Goal: Task Accomplishment & Management: Complete application form

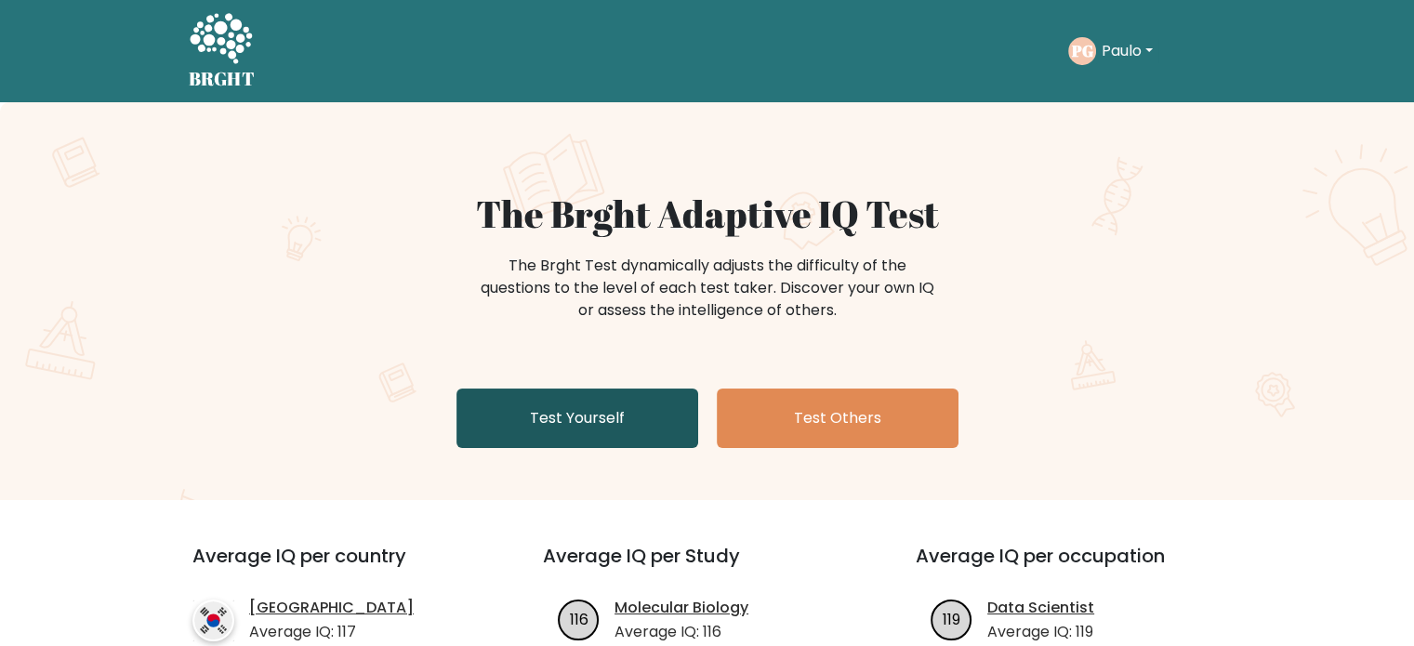
click at [600, 391] on link "Test Yourself" at bounding box center [577, 417] width 242 height 59
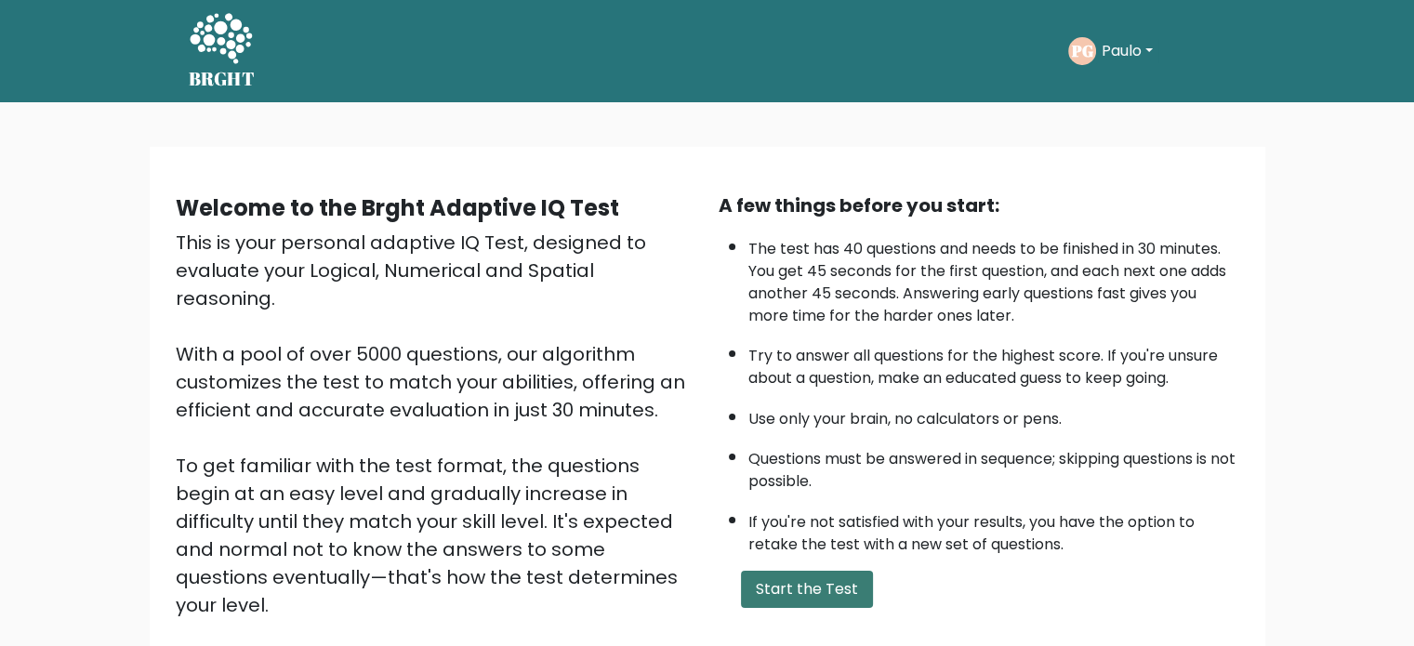
click at [819, 586] on button "Start the Test" at bounding box center [807, 589] width 132 height 37
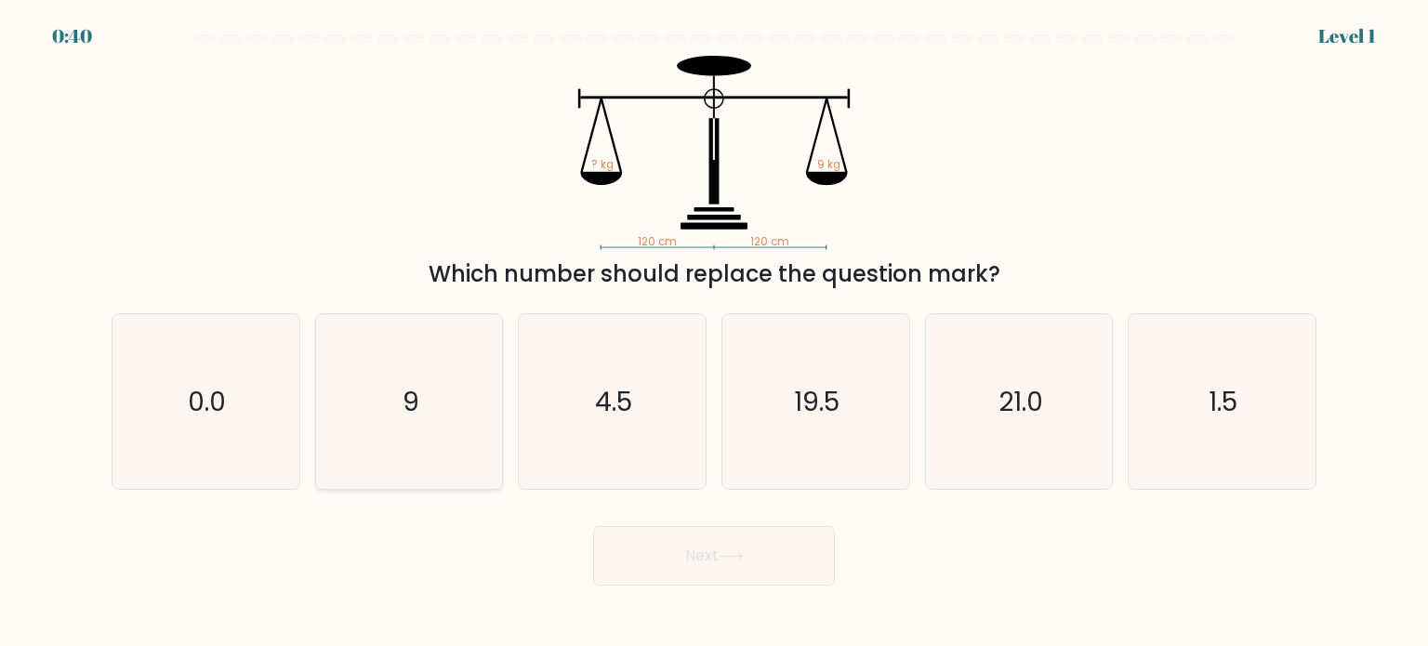
click at [434, 378] on icon "9" at bounding box center [409, 401] width 175 height 175
click at [714, 333] on input "b. 9" at bounding box center [714, 327] width 1 height 9
radio input "true"
click at [673, 578] on button "Next" at bounding box center [714, 555] width 242 height 59
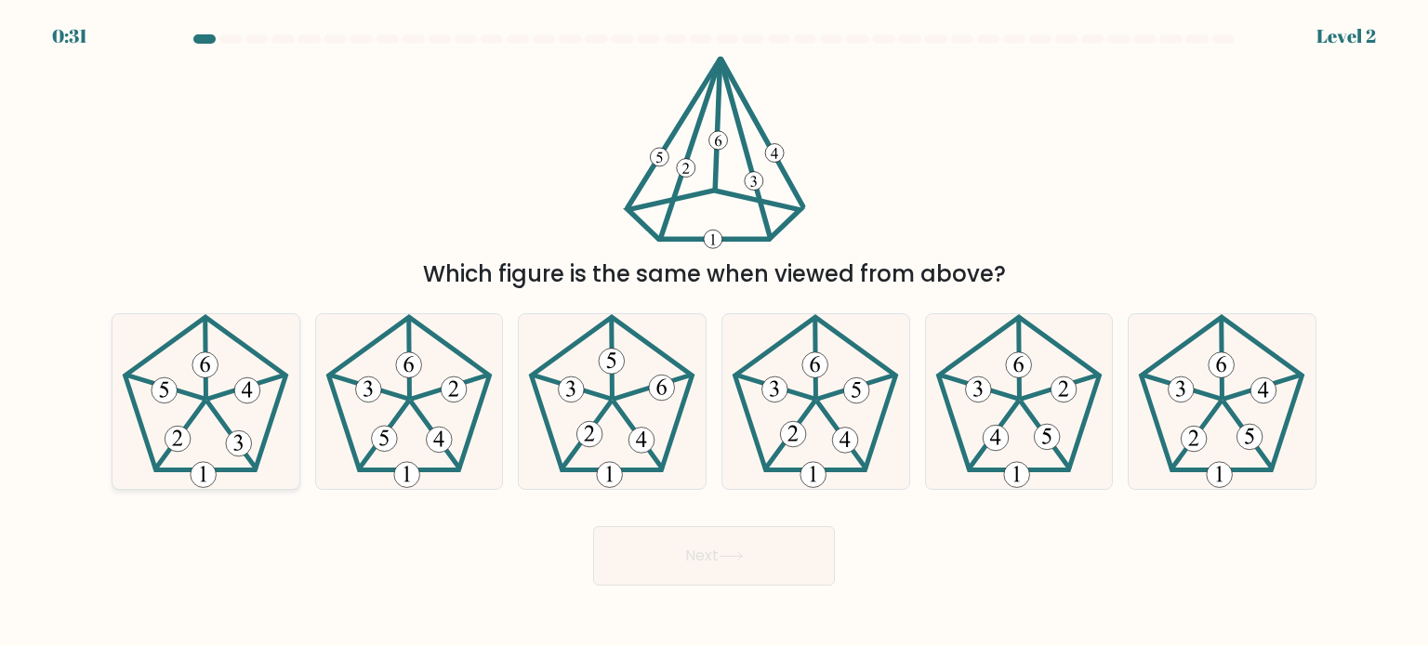
click at [215, 417] on icon at bounding box center [205, 401] width 175 height 175
click at [714, 333] on input "a." at bounding box center [714, 327] width 1 height 9
radio input "true"
click at [705, 576] on button "Next" at bounding box center [714, 555] width 242 height 59
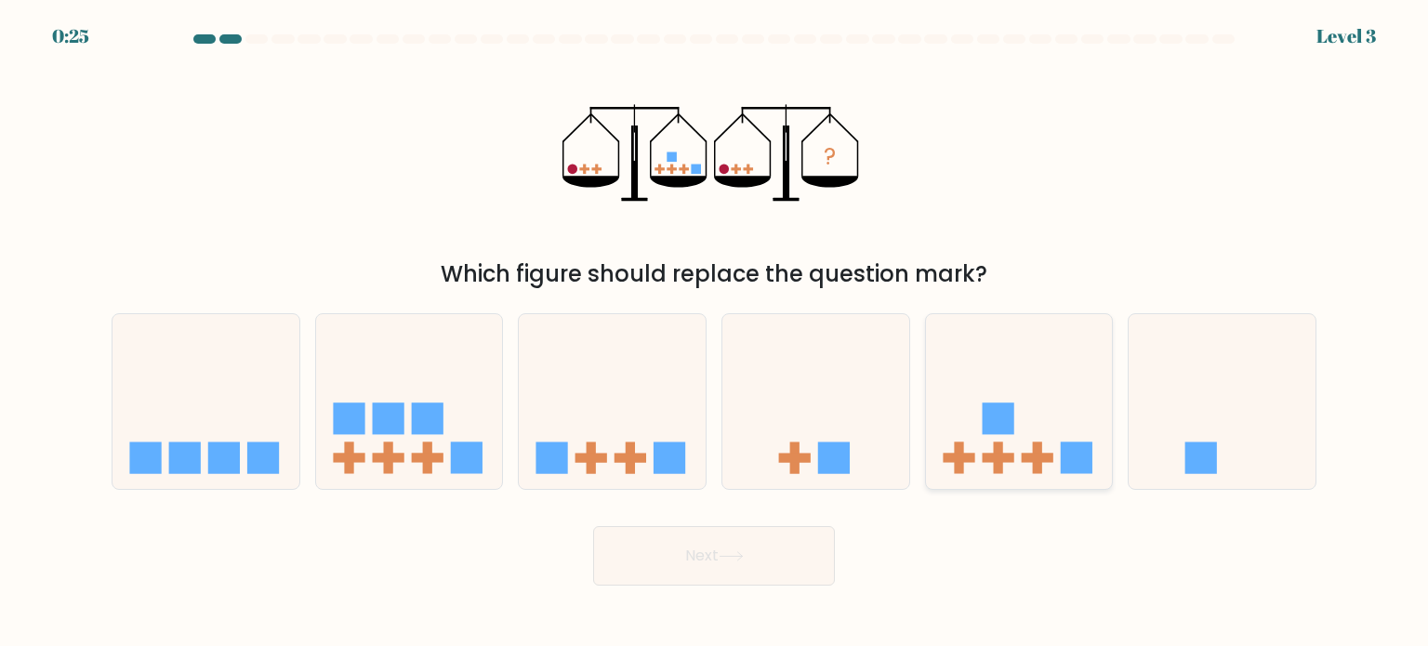
click at [997, 476] on icon at bounding box center [1019, 401] width 187 height 154
click at [715, 333] on input "e." at bounding box center [714, 327] width 1 height 9
radio input "true"
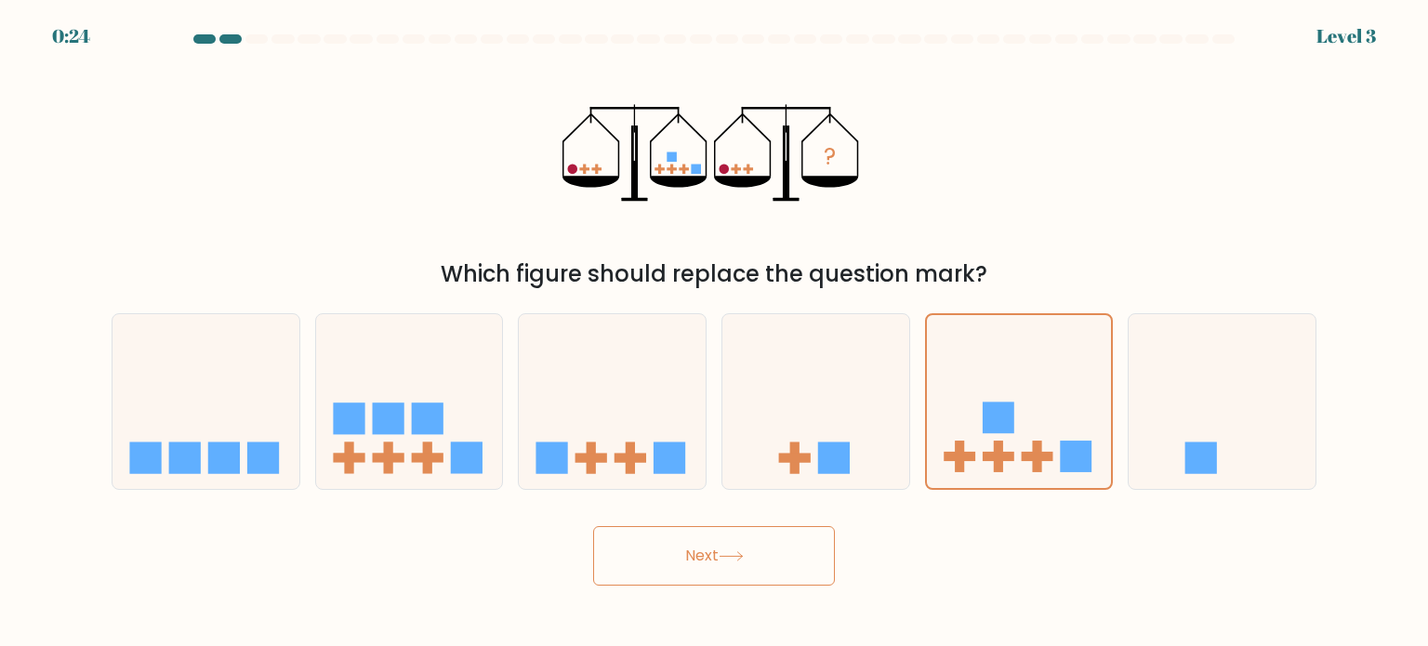
click at [777, 546] on button "Next" at bounding box center [714, 555] width 242 height 59
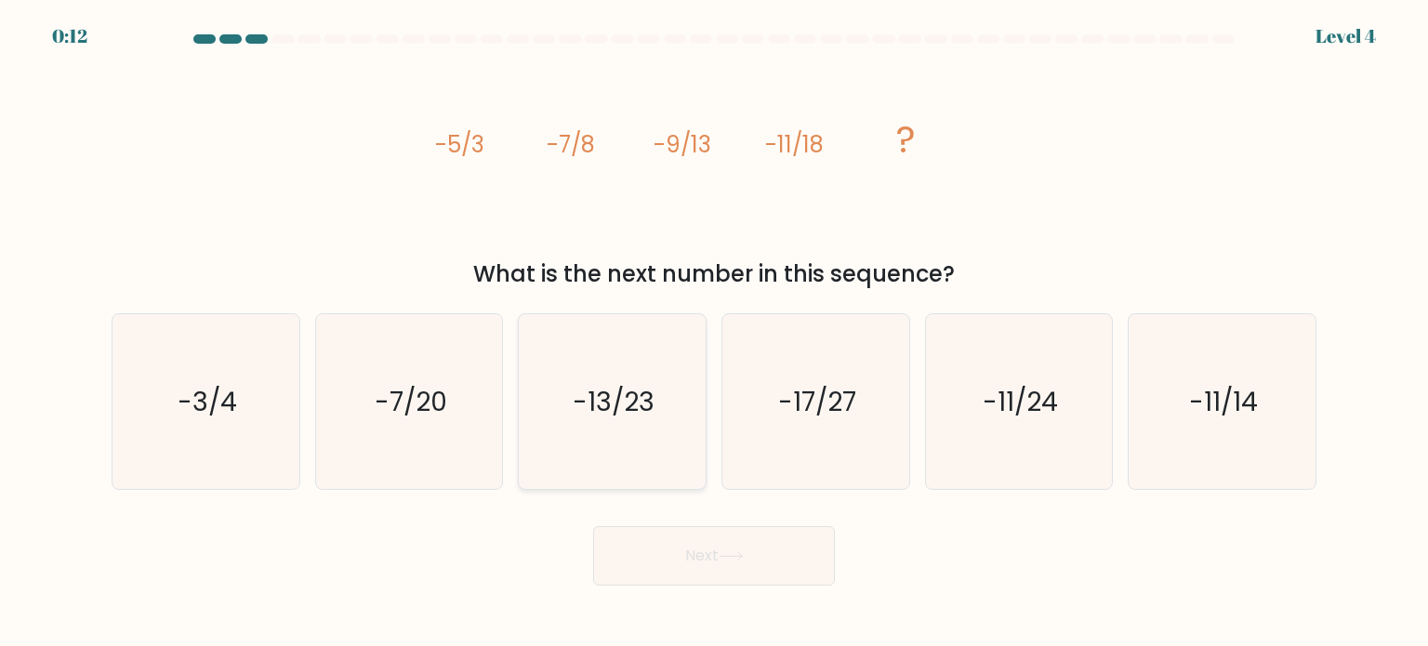
click at [638, 368] on icon "-13/23" at bounding box center [611, 401] width 175 height 175
click at [714, 333] on input "c. -13/23" at bounding box center [714, 327] width 1 height 9
radio input "true"
click at [696, 557] on button "Next" at bounding box center [714, 555] width 242 height 59
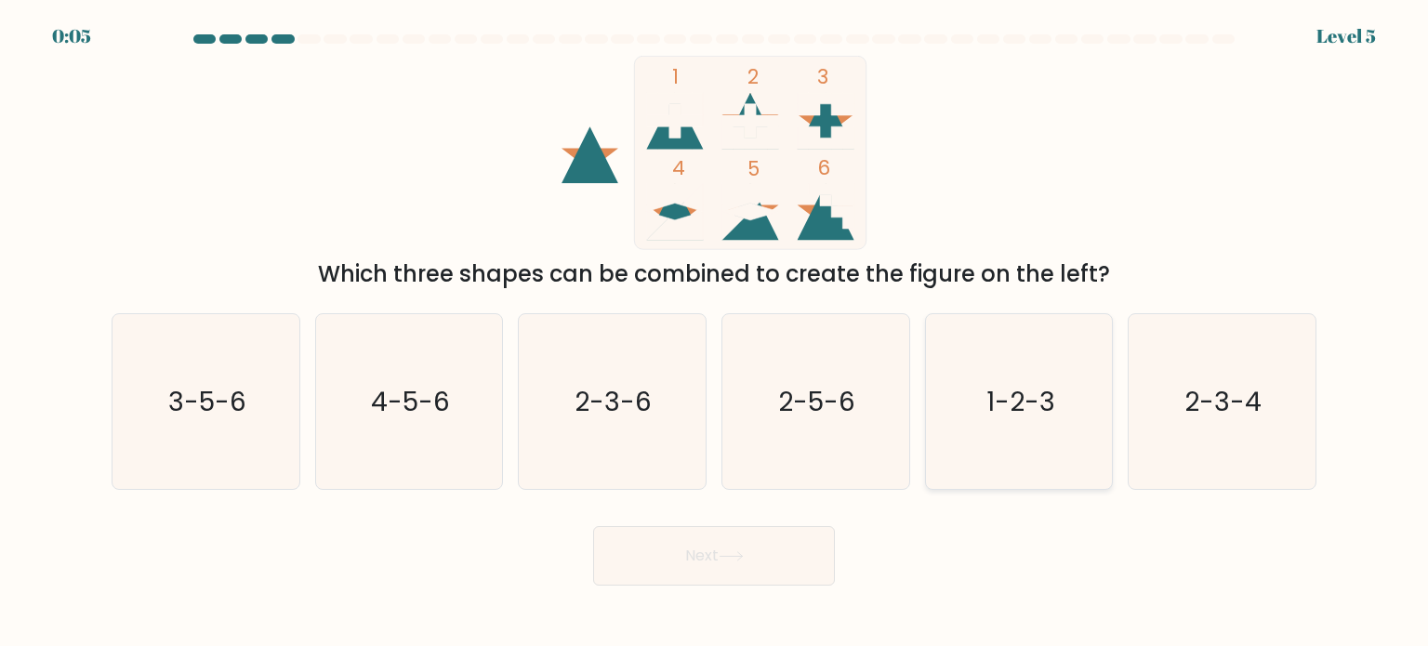
click at [1043, 407] on text "1-2-3" at bounding box center [1020, 400] width 69 height 37
click at [715, 333] on input "e. 1-2-3" at bounding box center [714, 327] width 1 height 9
radio input "true"
click at [715, 560] on button "Next" at bounding box center [714, 555] width 242 height 59
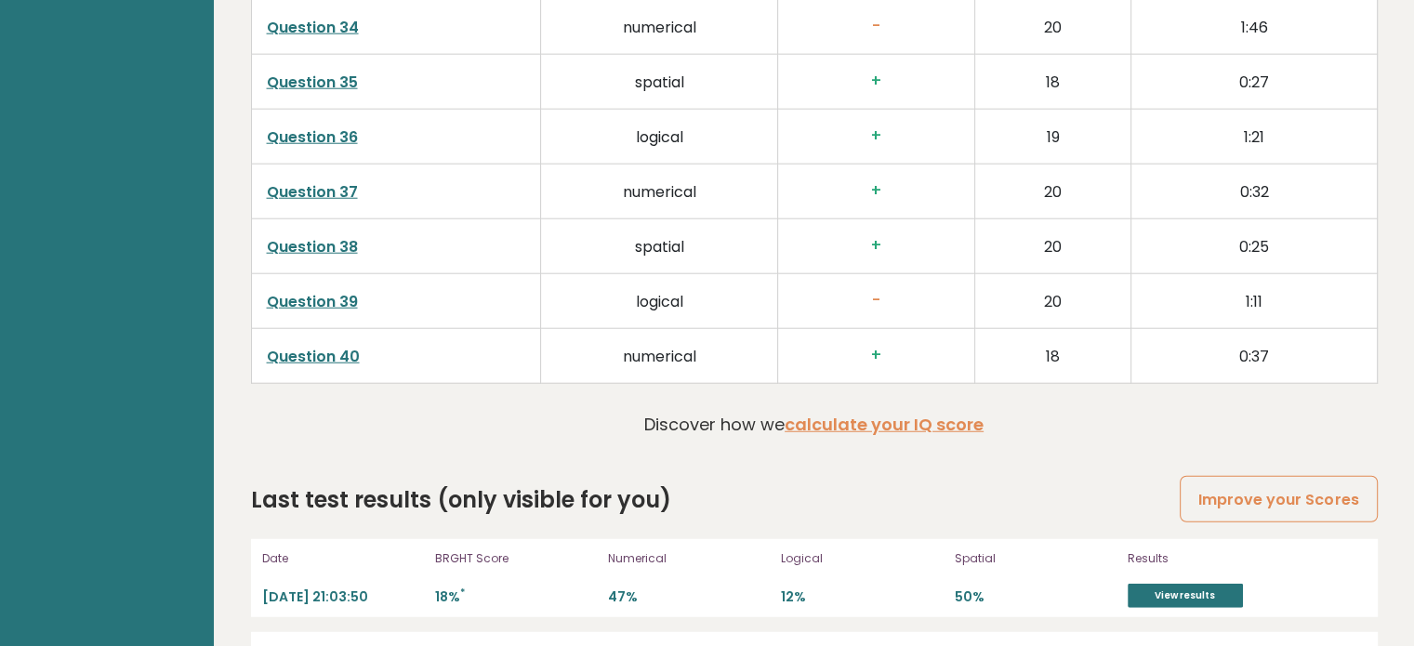
scroll to position [4965, 0]
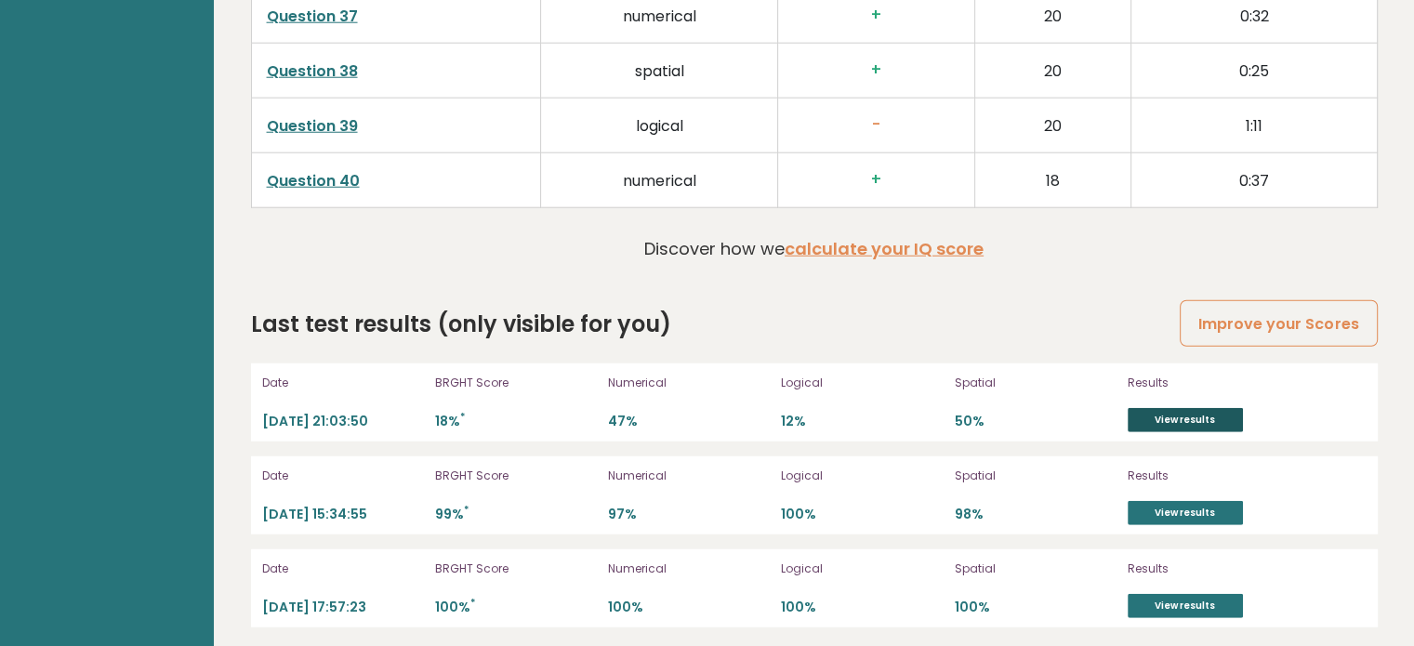
click at [1223, 408] on link "View results" at bounding box center [1184, 420] width 115 height 24
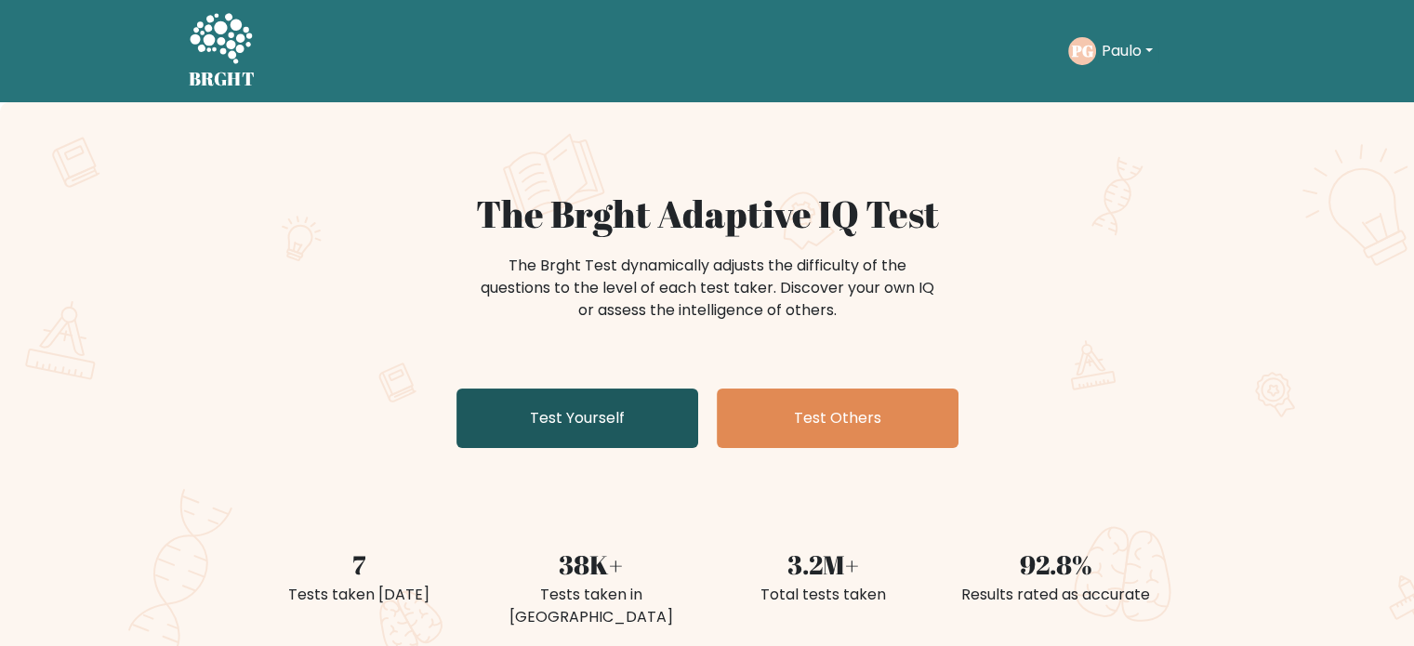
click at [589, 416] on link "Test Yourself" at bounding box center [577, 417] width 242 height 59
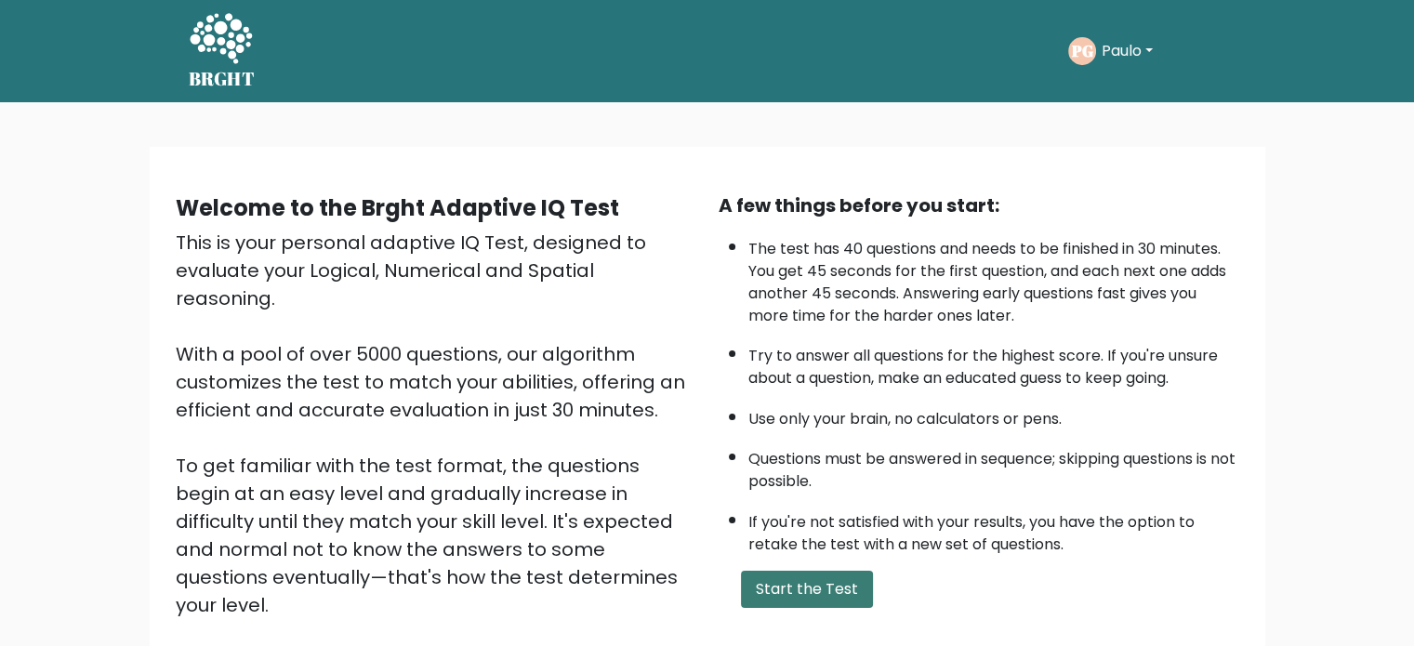
click at [788, 571] on button "Start the Test" at bounding box center [807, 589] width 132 height 37
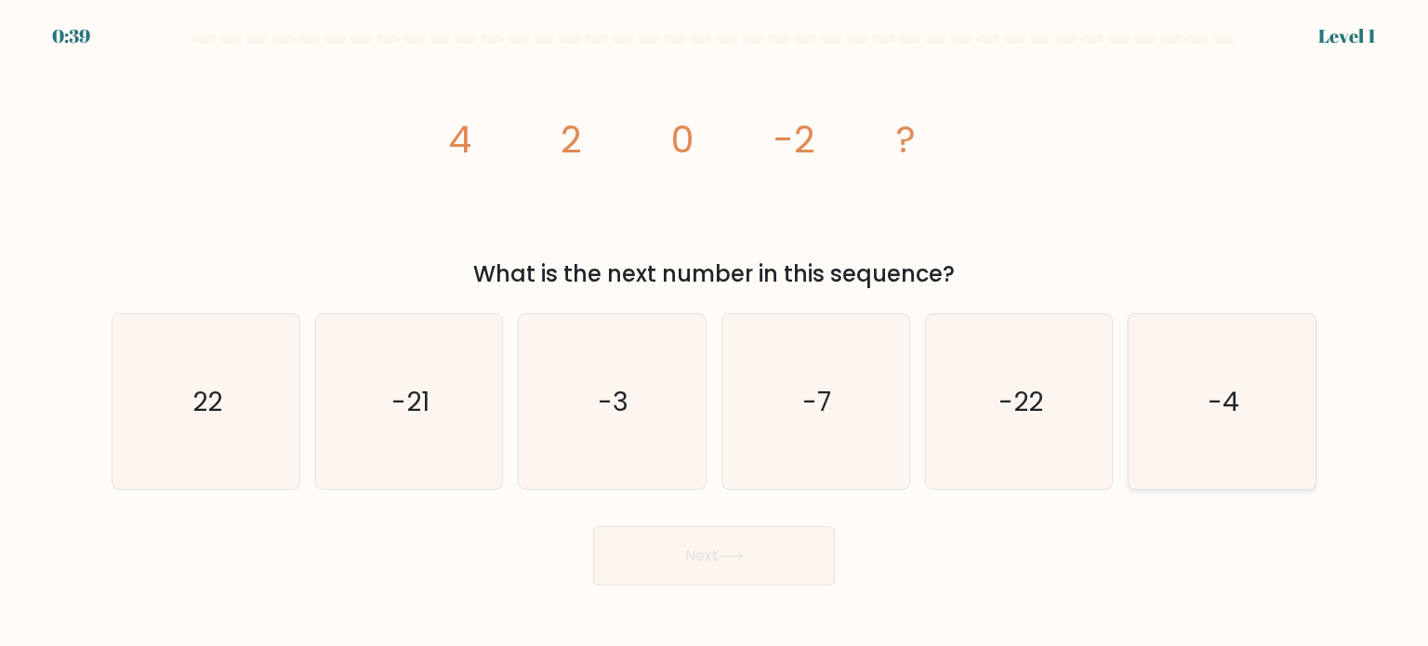
click at [1235, 397] on text "-4" at bounding box center [1223, 400] width 32 height 37
click at [715, 333] on input "f. -4" at bounding box center [714, 327] width 1 height 9
radio input "true"
click at [752, 540] on button "Next" at bounding box center [714, 555] width 242 height 59
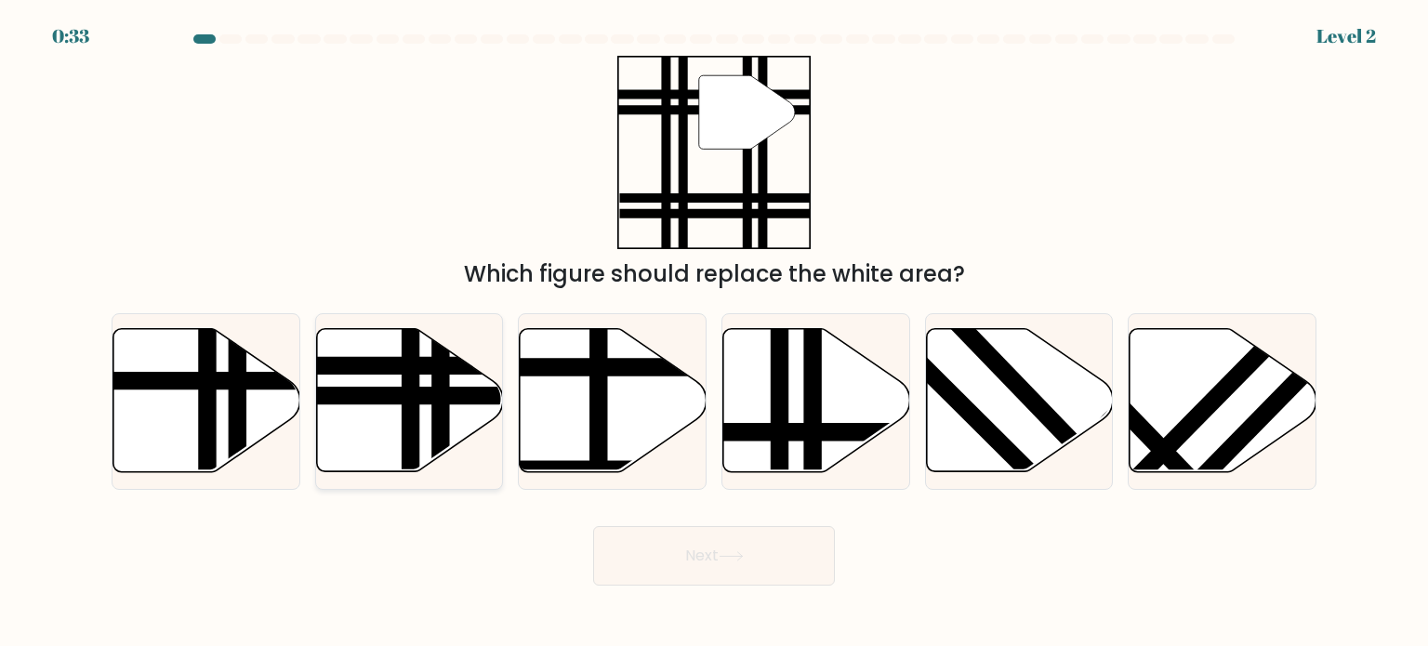
click at [441, 419] on line at bounding box center [441, 479] width 0 height 376
click at [714, 333] on input "b." at bounding box center [714, 327] width 1 height 9
radio input "true"
click at [669, 539] on button "Next" at bounding box center [714, 555] width 242 height 59
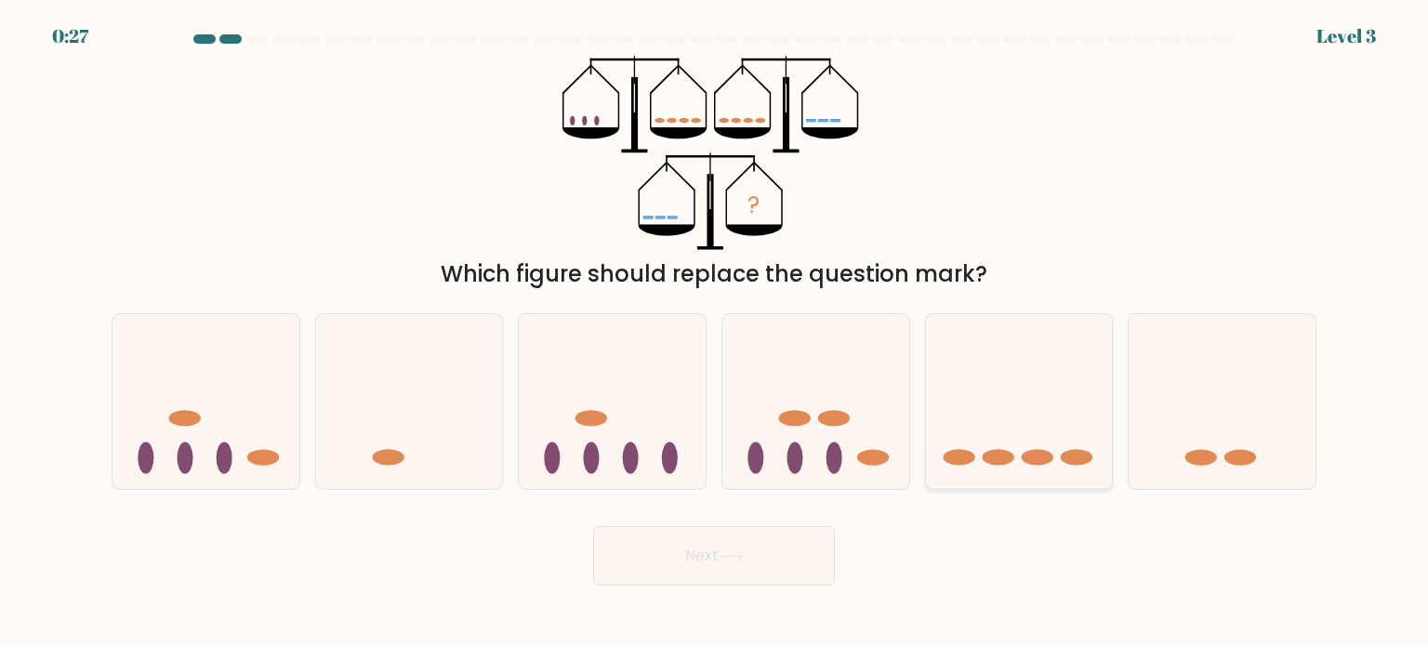
click at [1011, 441] on icon at bounding box center [1019, 401] width 187 height 154
click at [715, 333] on input "e." at bounding box center [714, 327] width 1 height 9
radio input "true"
click at [798, 533] on button "Next" at bounding box center [714, 555] width 242 height 59
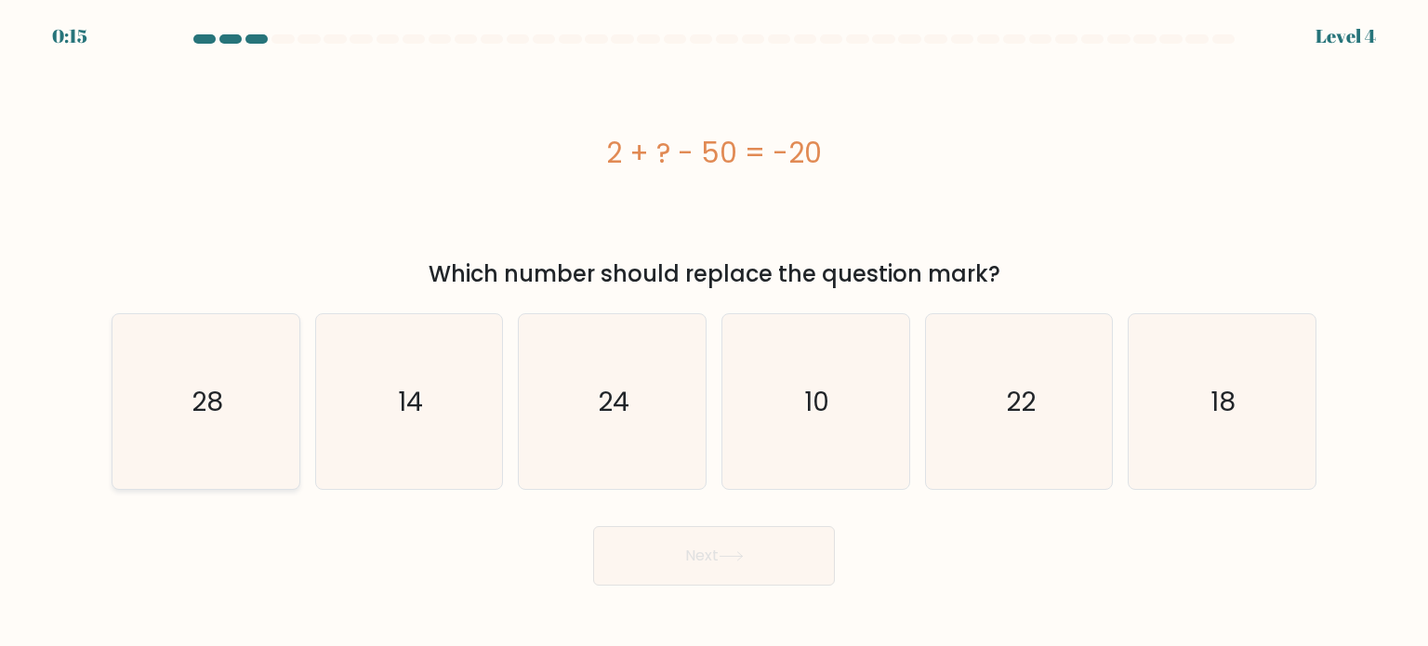
click at [223, 459] on icon "28" at bounding box center [205, 401] width 175 height 175
click at [714, 333] on input "a. 28" at bounding box center [714, 327] width 1 height 9
radio input "true"
click at [654, 560] on button "Next" at bounding box center [714, 555] width 242 height 59
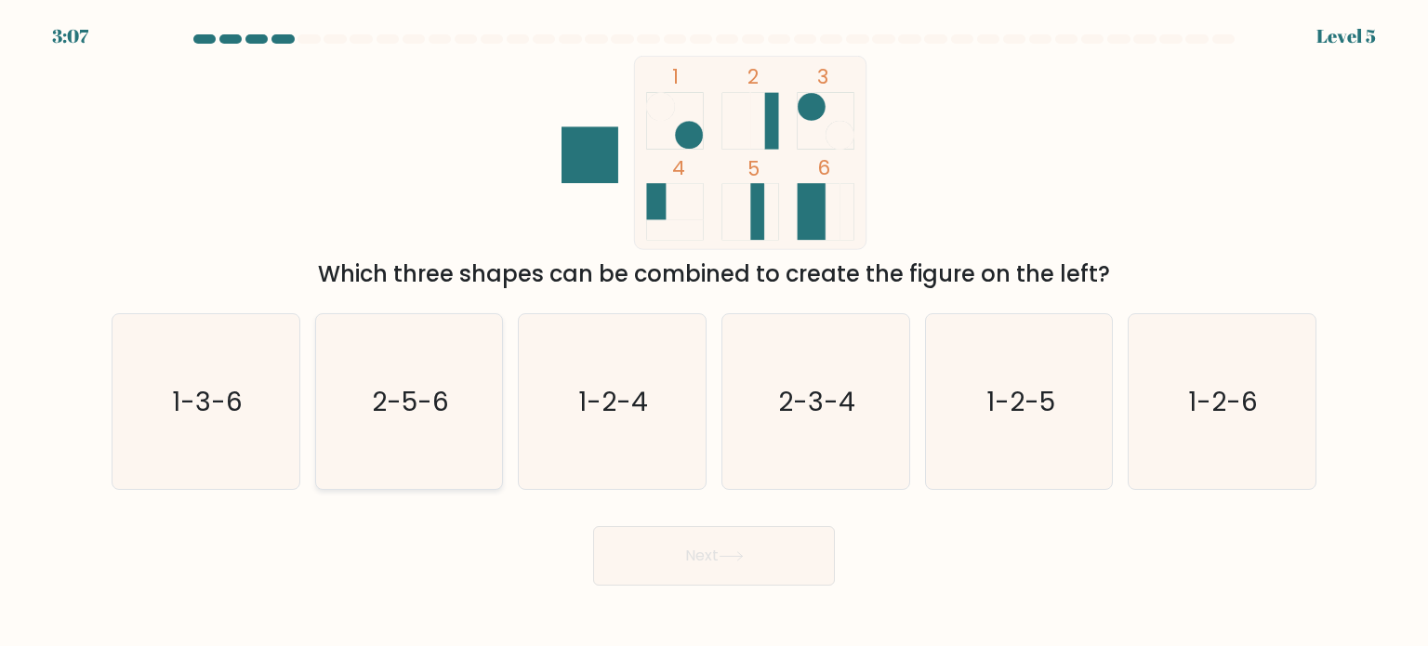
click at [422, 460] on icon "2-5-6" at bounding box center [409, 401] width 175 height 175
click at [714, 333] on input "b. 2-5-6" at bounding box center [714, 327] width 1 height 9
radio input "true"
click at [724, 553] on icon at bounding box center [730, 556] width 25 height 10
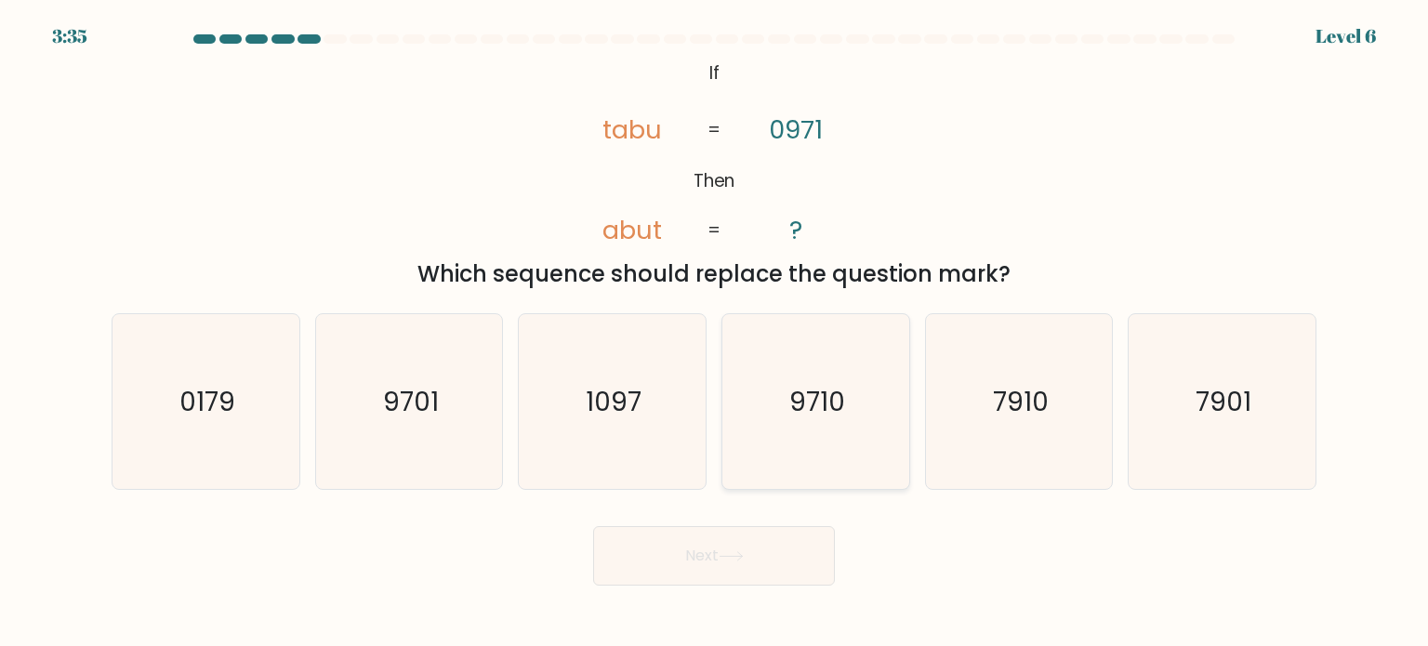
click at [828, 357] on icon "9710" at bounding box center [815, 401] width 175 height 175
click at [715, 333] on input "d. 9710" at bounding box center [714, 327] width 1 height 9
radio input "true"
click at [778, 557] on button "Next" at bounding box center [714, 555] width 242 height 59
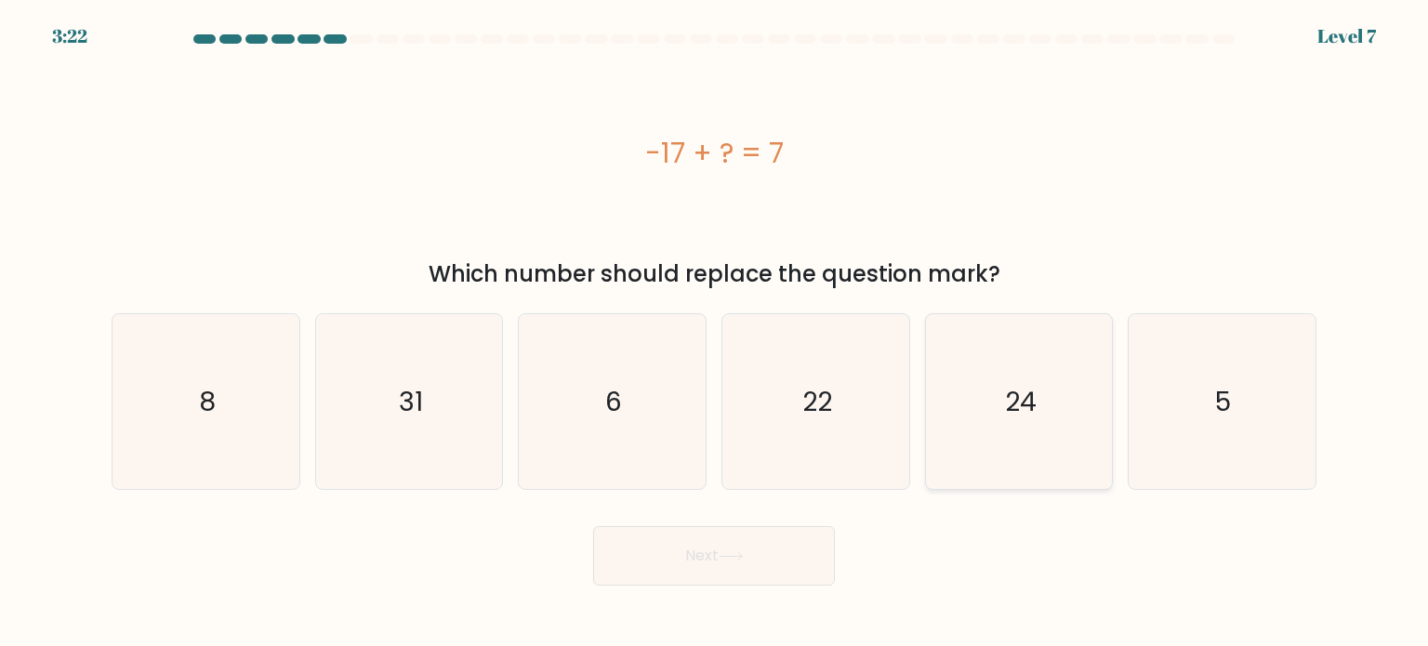
click at [999, 373] on icon "24" at bounding box center [1018, 401] width 175 height 175
click at [715, 333] on input "e. 24" at bounding box center [714, 327] width 1 height 9
radio input "true"
click at [803, 568] on button "Next" at bounding box center [714, 555] width 242 height 59
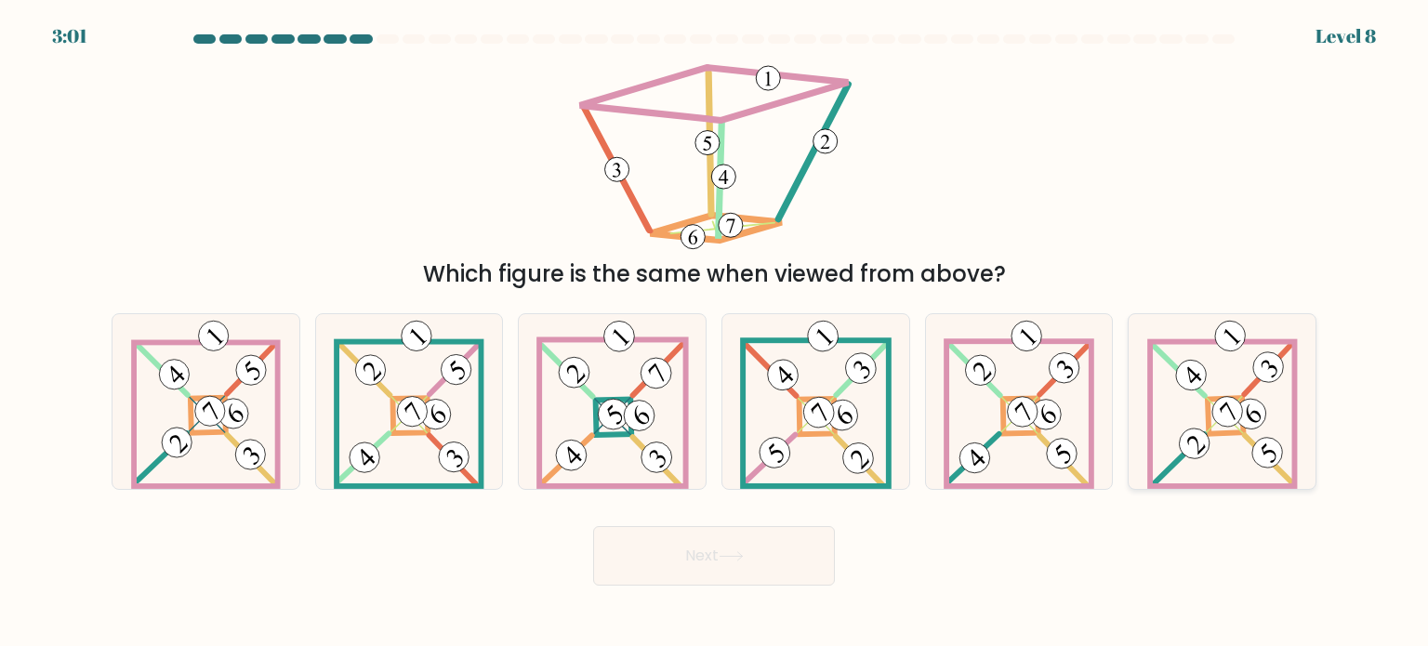
click at [1227, 440] on icon at bounding box center [1222, 401] width 151 height 175
click at [715, 333] on input "f." at bounding box center [714, 327] width 1 height 9
radio input "true"
click at [785, 560] on button "Next" at bounding box center [714, 555] width 242 height 59
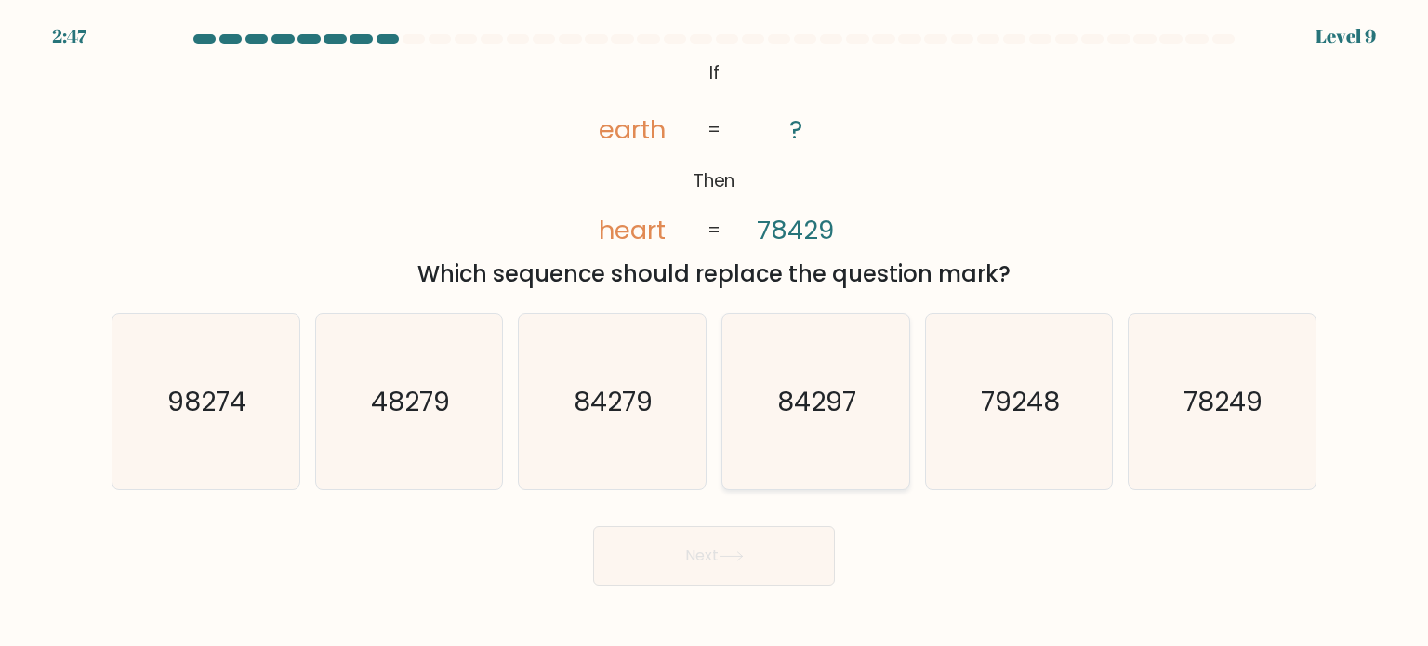
click at [803, 371] on icon "84297" at bounding box center [815, 401] width 175 height 175
click at [715, 333] on input "d. 84297" at bounding box center [714, 327] width 1 height 9
radio input "true"
click at [783, 562] on button "Next" at bounding box center [714, 555] width 242 height 59
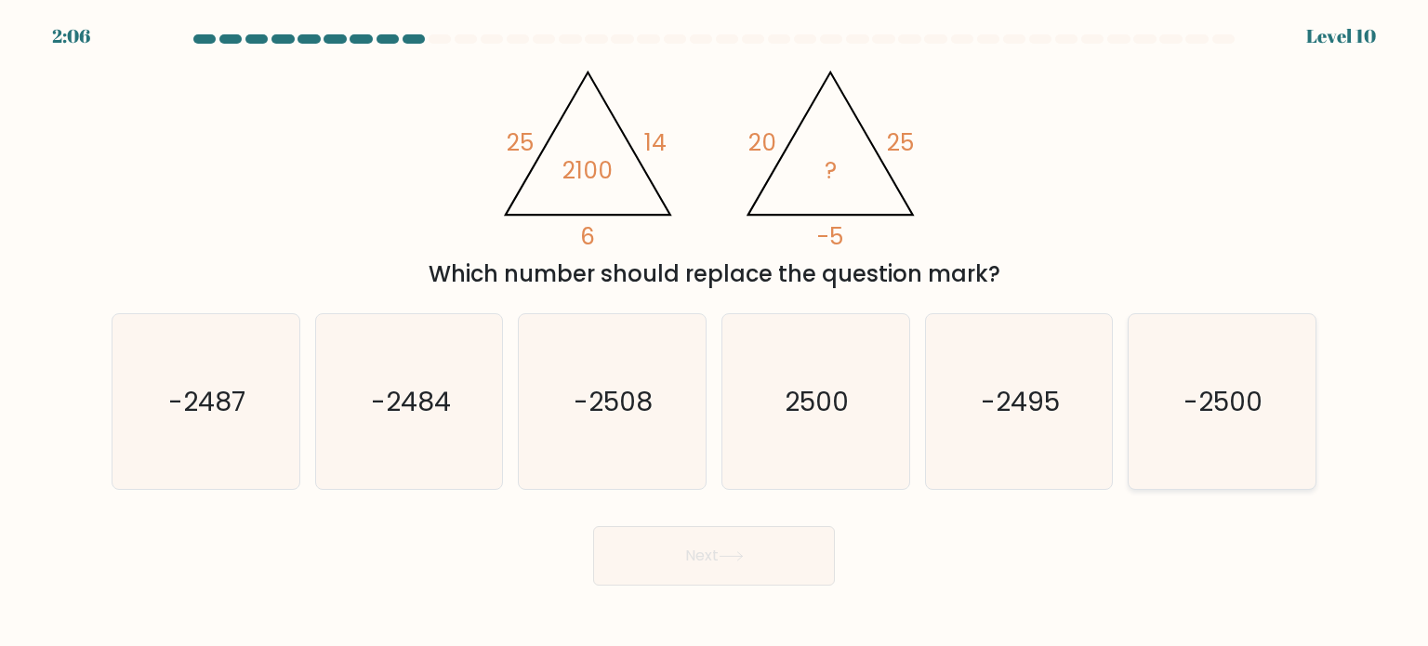
click at [1233, 394] on text "-2500" at bounding box center [1223, 400] width 79 height 37
click at [715, 333] on input "f. -2500" at bounding box center [714, 327] width 1 height 9
radio input "true"
click at [757, 542] on button "Next" at bounding box center [714, 555] width 242 height 59
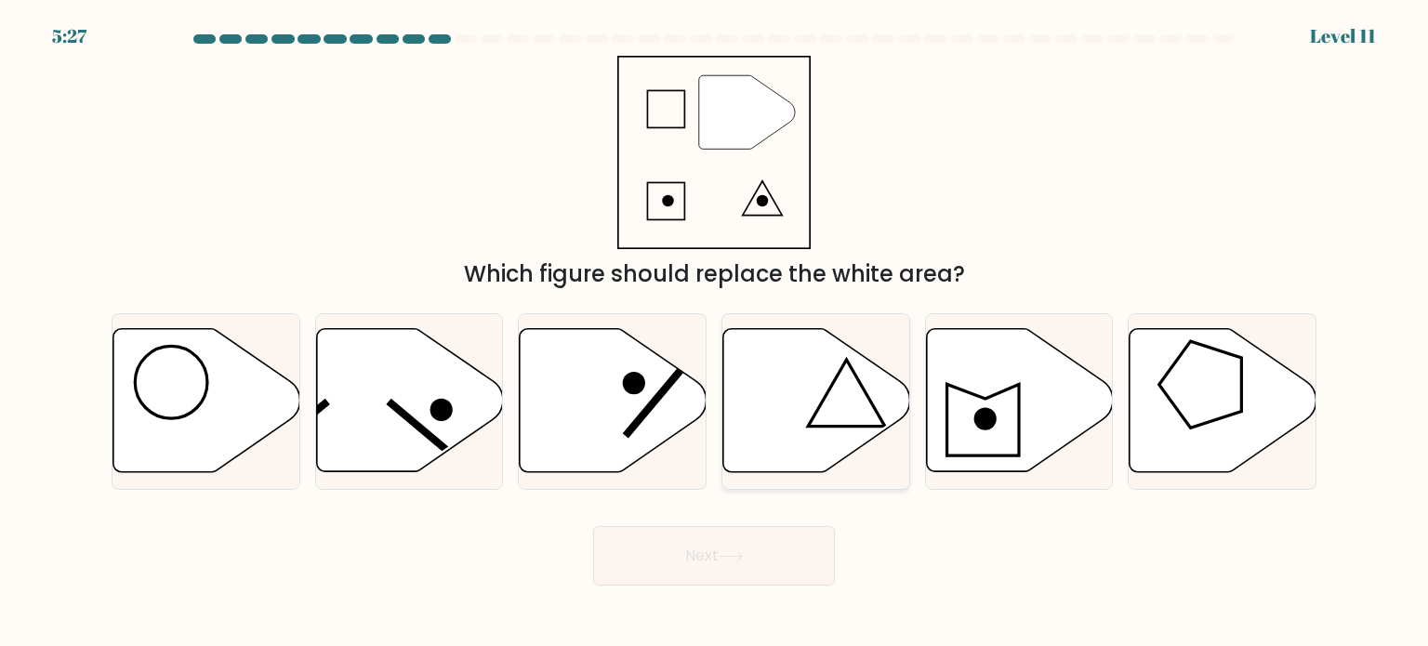
click at [785, 380] on icon at bounding box center [816, 400] width 187 height 143
click at [715, 333] on input "d." at bounding box center [714, 327] width 1 height 9
radio input "true"
click at [762, 542] on button "Next" at bounding box center [714, 555] width 242 height 59
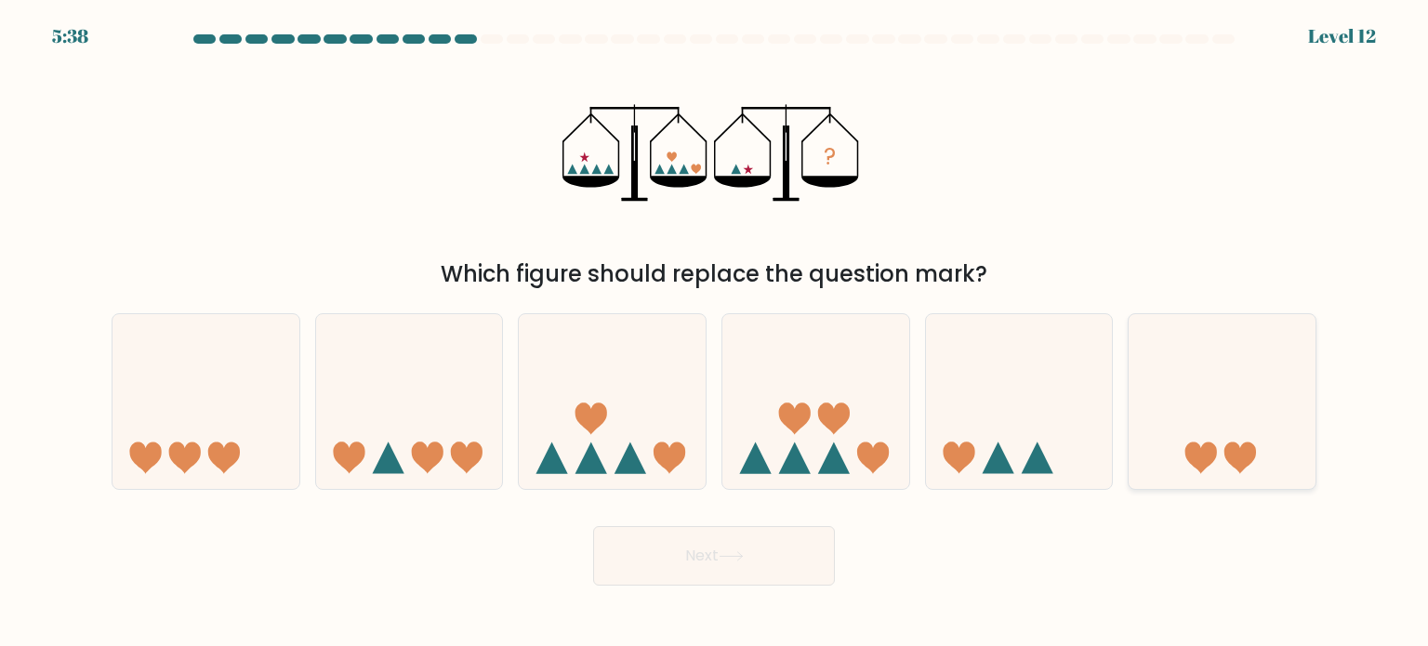
click at [1230, 456] on icon at bounding box center [1240, 457] width 32 height 32
click at [715, 333] on input "f." at bounding box center [714, 327] width 1 height 9
radio input "true"
click at [781, 555] on button "Next" at bounding box center [714, 555] width 242 height 59
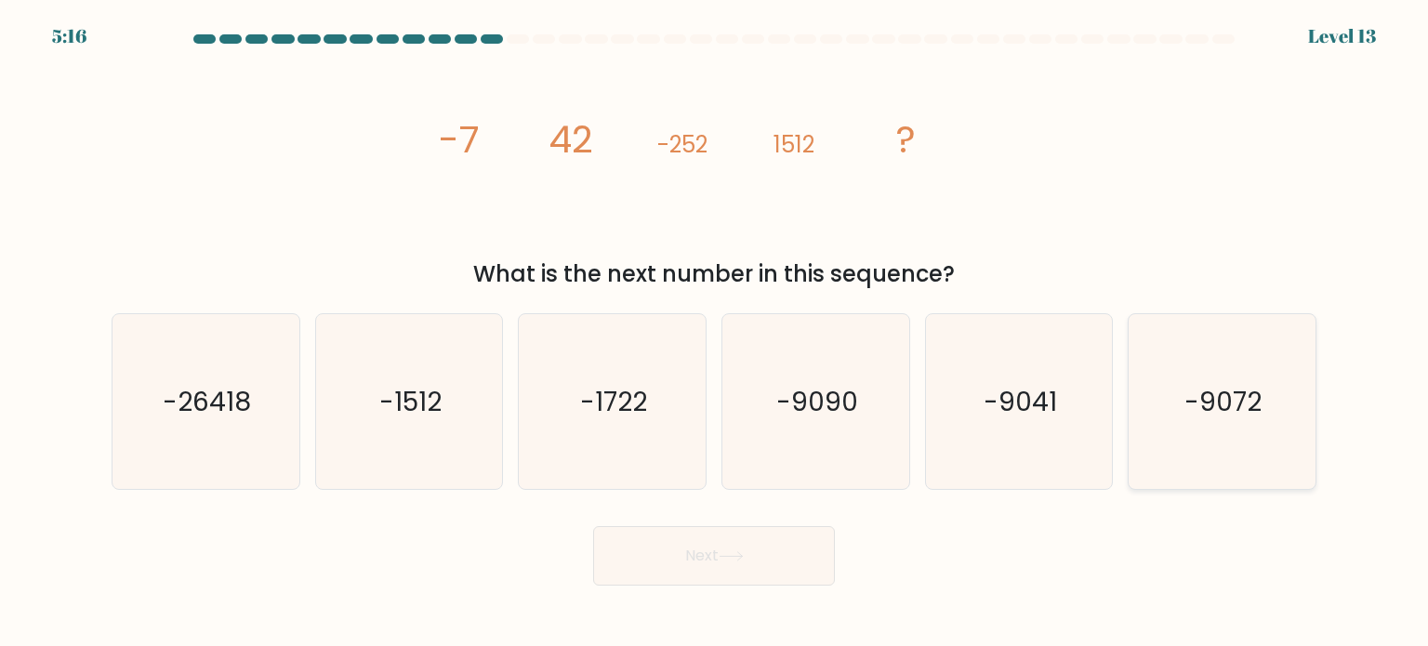
click at [1233, 415] on text "-9072" at bounding box center [1223, 400] width 77 height 37
click at [715, 333] on input "f. -9072" at bounding box center [714, 327] width 1 height 9
radio input "true"
click at [767, 574] on button "Next" at bounding box center [714, 555] width 242 height 59
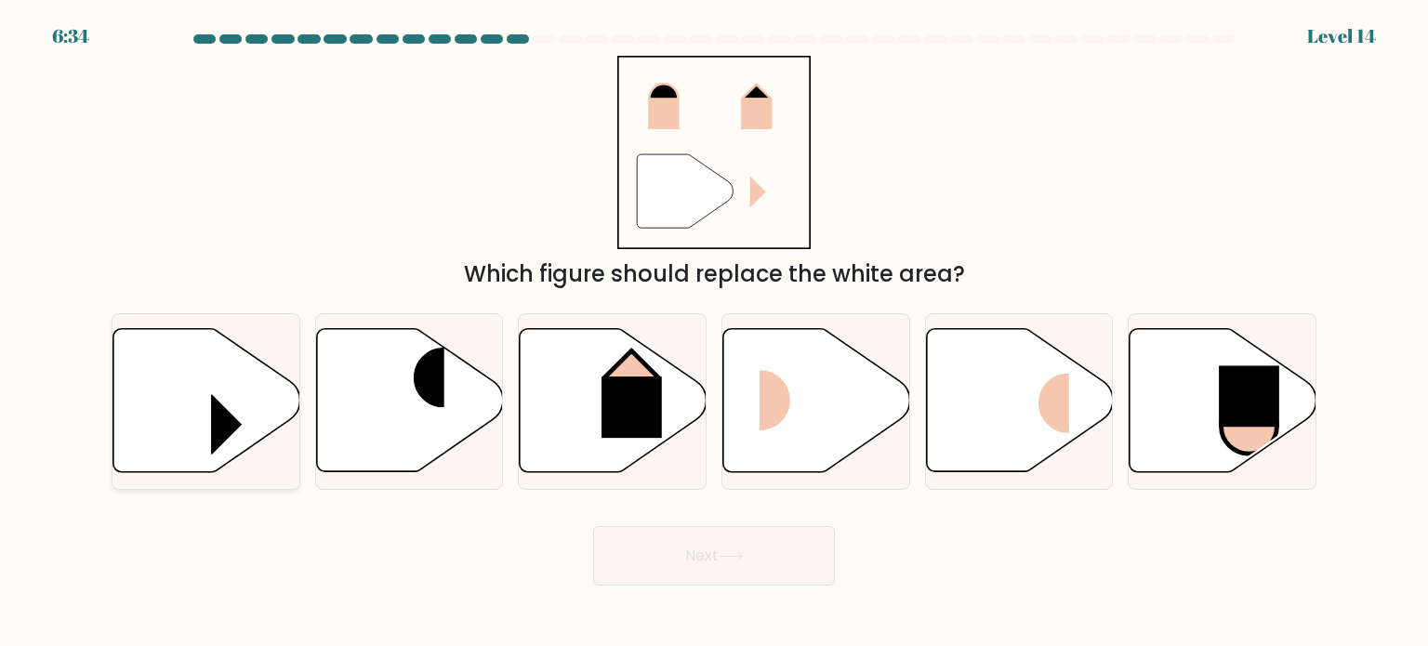
click at [222, 445] on rect at bounding box center [242, 424] width 62 height 60
click at [714, 333] on input "a." at bounding box center [714, 327] width 1 height 9
radio input "true"
click at [818, 429] on rect at bounding box center [790, 401] width 62 height 60
click at [715, 333] on input "d." at bounding box center [714, 327] width 1 height 9
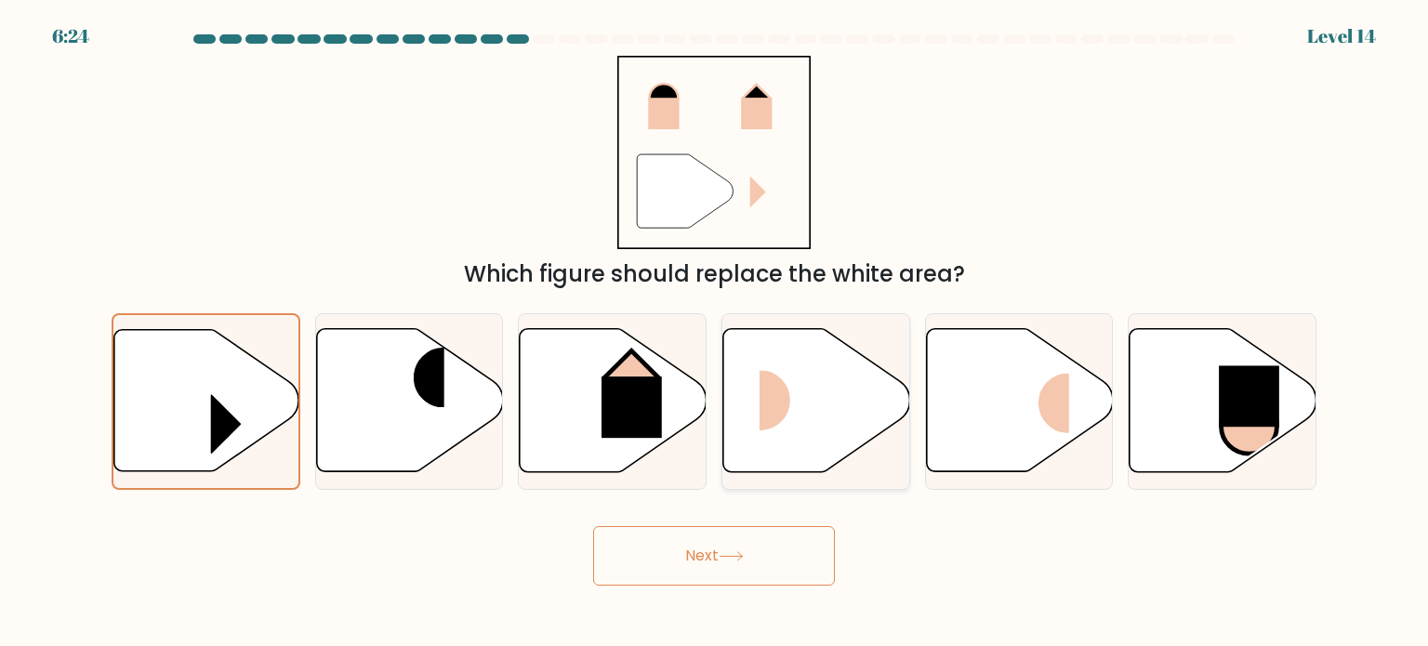
radio input "true"
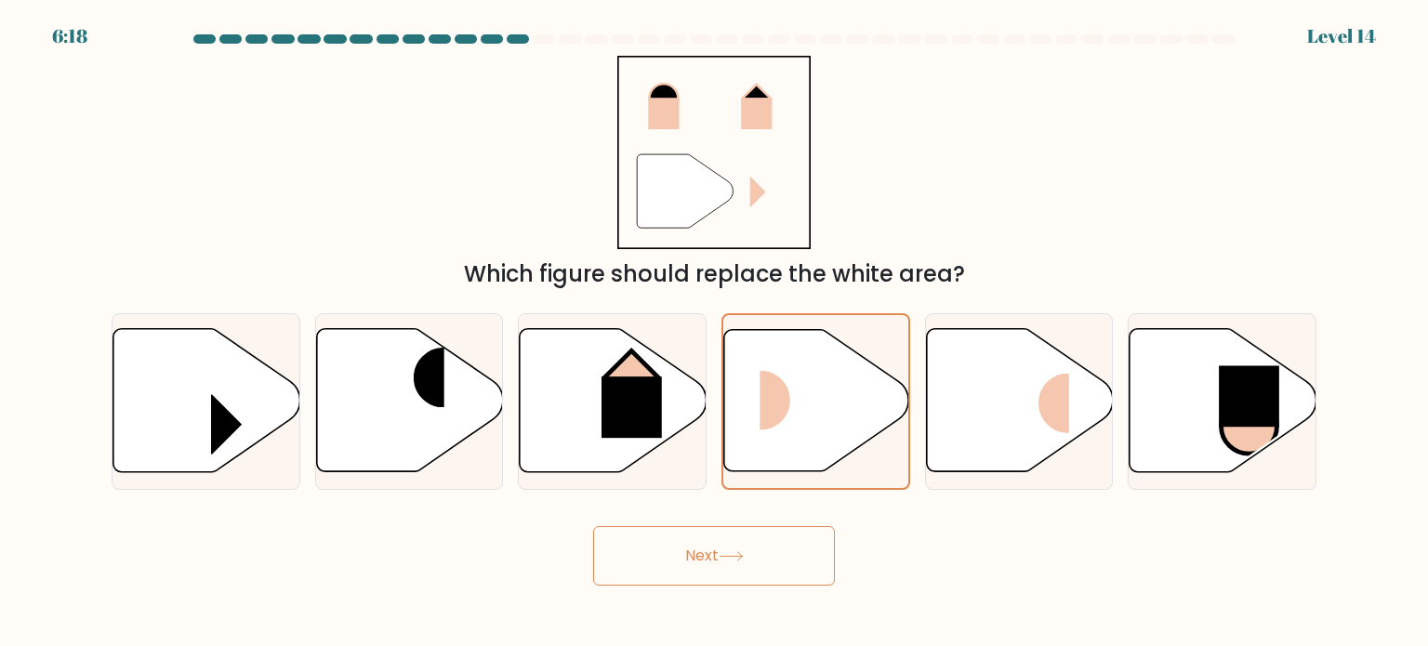
click at [751, 546] on button "Next" at bounding box center [714, 555] width 242 height 59
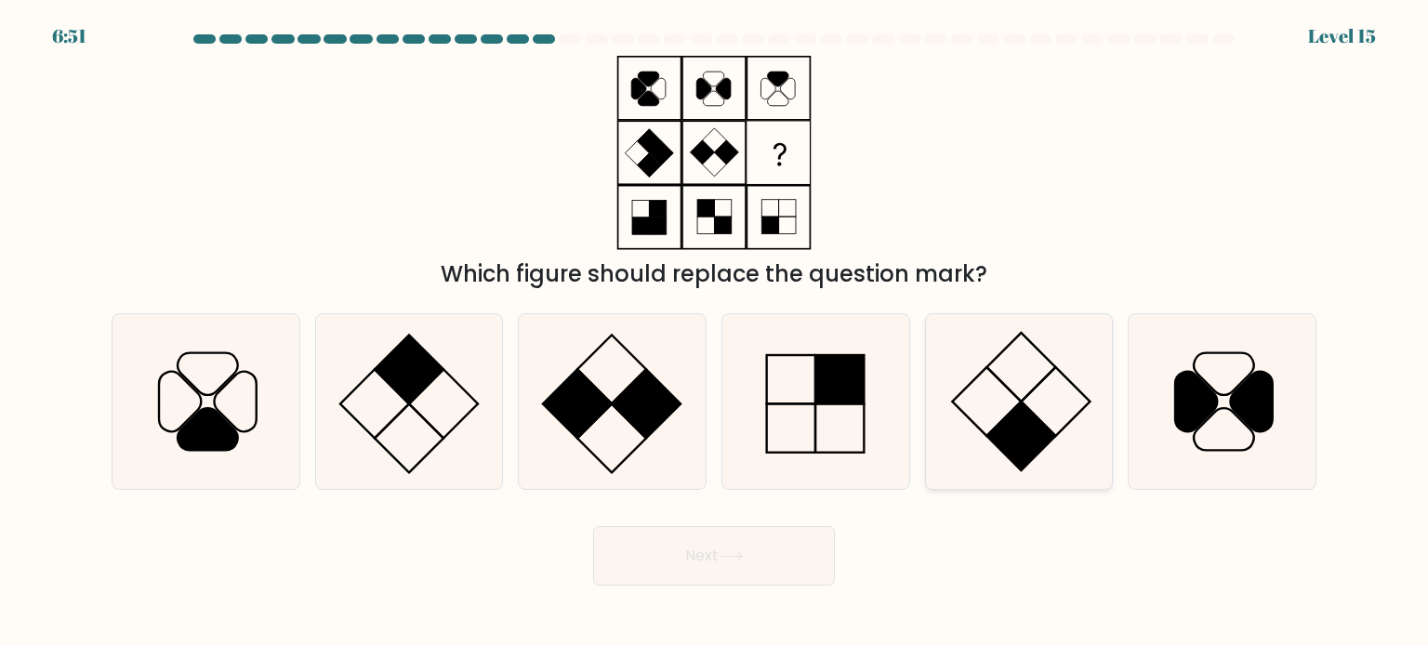
click at [1048, 408] on icon at bounding box center [1018, 401] width 175 height 175
click at [715, 333] on input "e." at bounding box center [714, 327] width 1 height 9
radio input "true"
click at [736, 560] on icon at bounding box center [730, 556] width 25 height 10
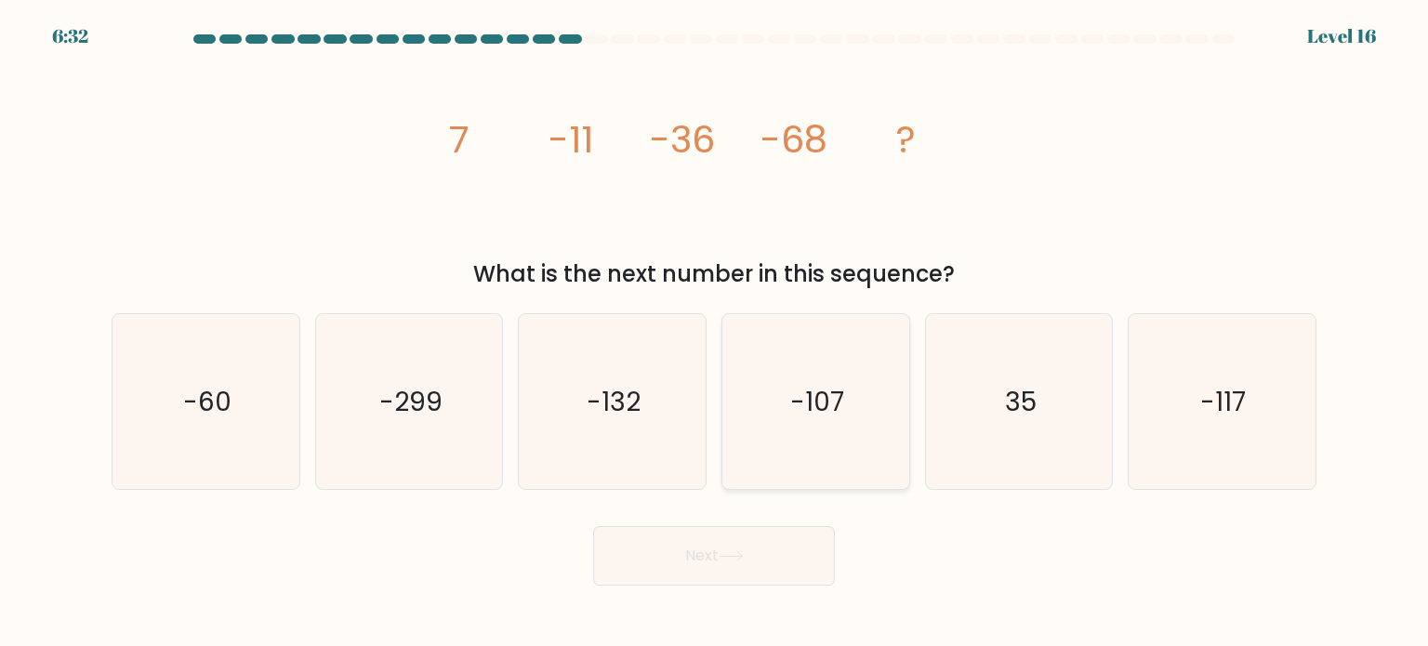
click at [818, 375] on icon "-107" at bounding box center [815, 401] width 175 height 175
click at [715, 333] on input "d. -107" at bounding box center [714, 327] width 1 height 9
radio input "true"
click at [784, 564] on button "Next" at bounding box center [714, 555] width 242 height 59
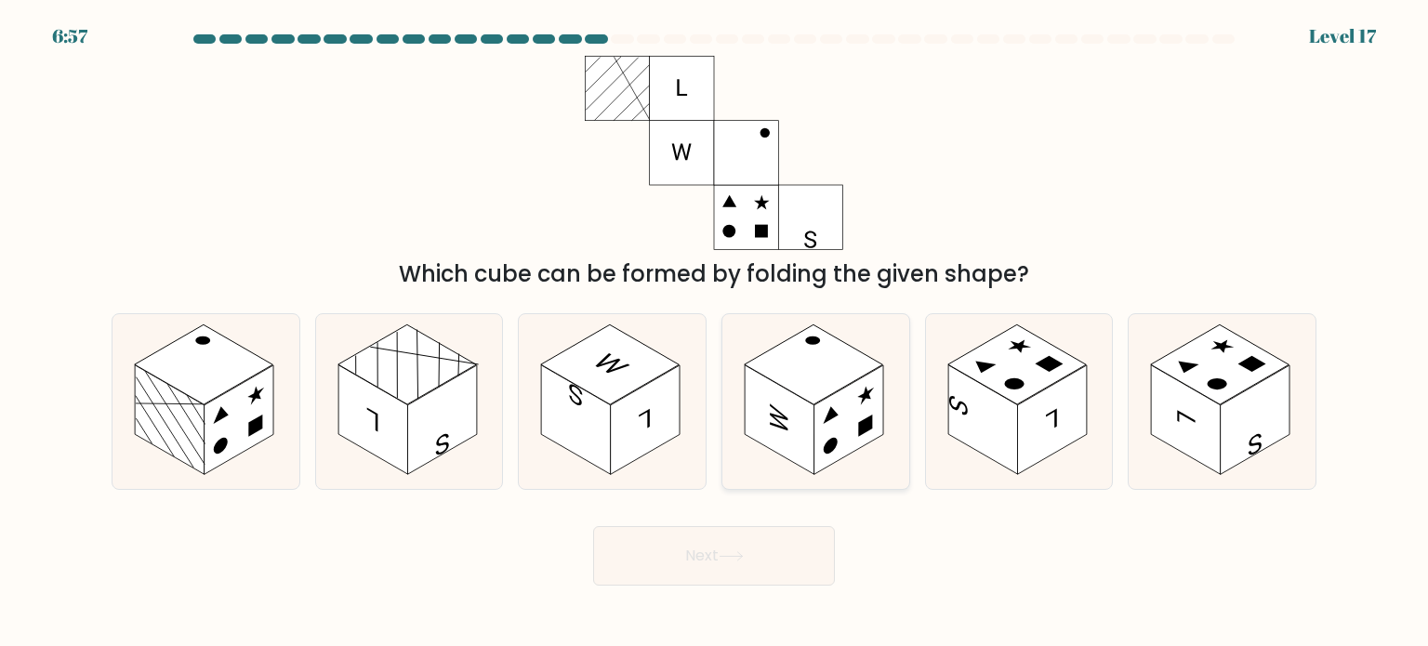
click at [812, 435] on rect at bounding box center [779, 419] width 70 height 110
click at [715, 333] on input "d." at bounding box center [714, 327] width 1 height 9
radio input "true"
click at [770, 555] on button "Next" at bounding box center [714, 555] width 242 height 59
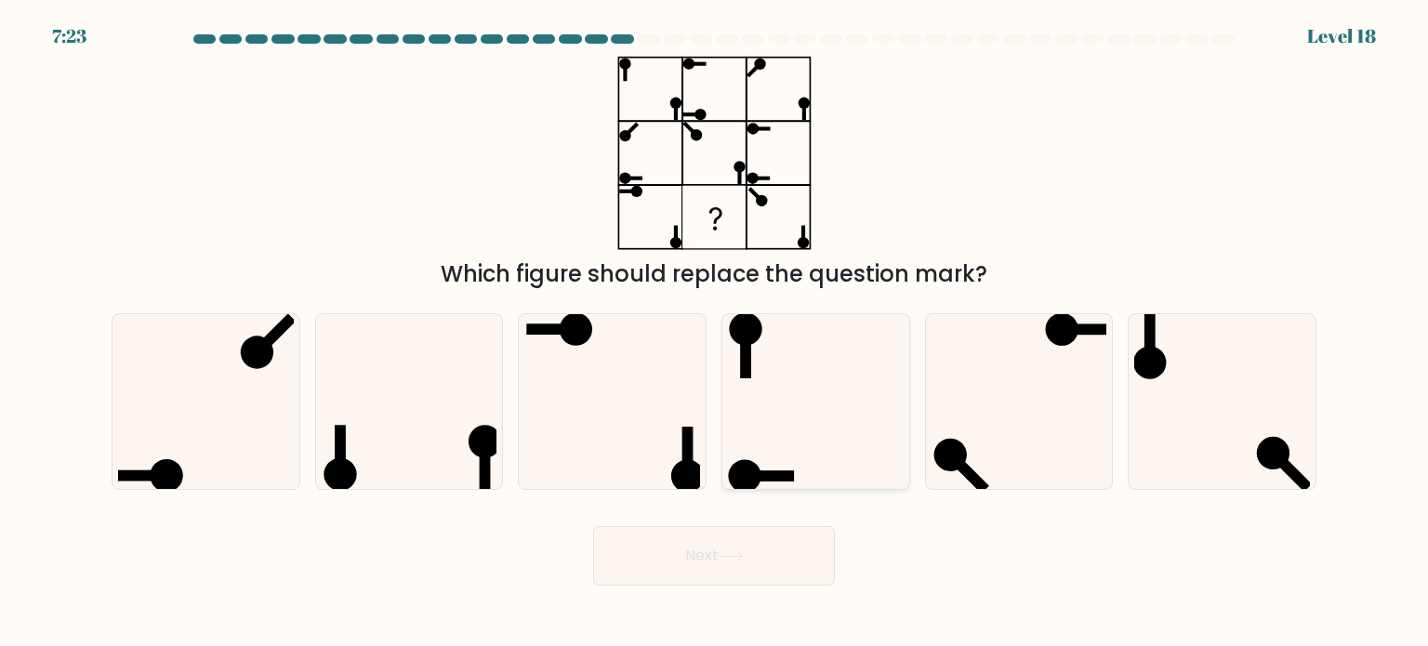
click at [849, 462] on icon at bounding box center [815, 401] width 175 height 175
click at [715, 333] on input "d." at bounding box center [714, 327] width 1 height 9
radio input "true"
click at [818, 550] on button "Next" at bounding box center [714, 555] width 242 height 59
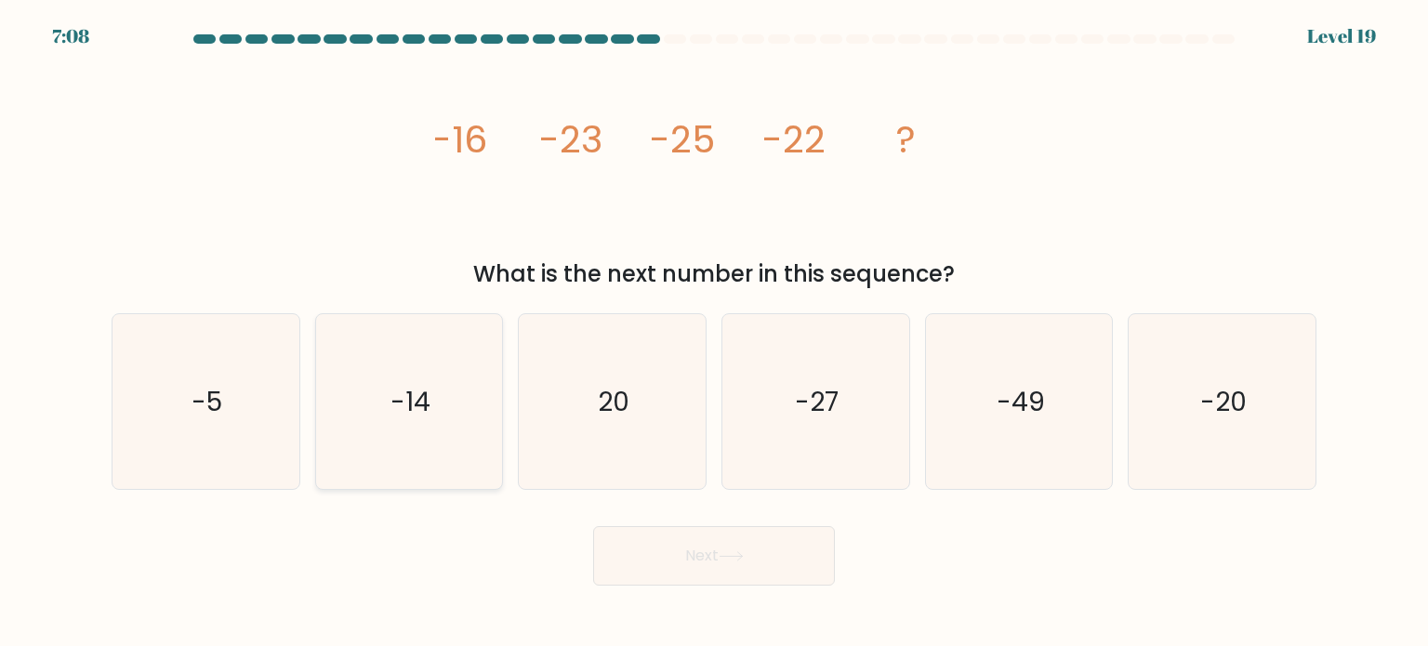
click at [454, 375] on icon "-14" at bounding box center [409, 401] width 175 height 175
click at [714, 333] on input "b. -14" at bounding box center [714, 327] width 1 height 9
radio input "true"
click at [685, 569] on button "Next" at bounding box center [714, 555] width 242 height 59
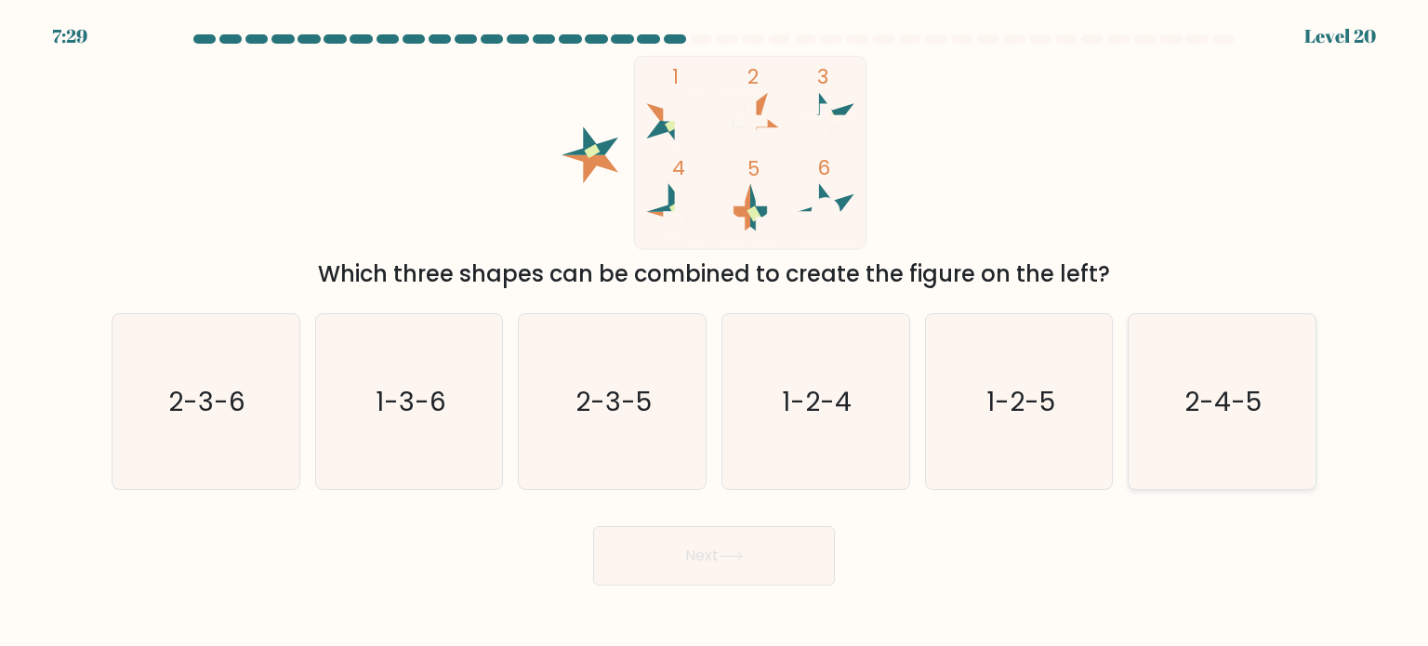
click at [1233, 398] on text "2-4-5" at bounding box center [1223, 400] width 77 height 37
click at [715, 333] on input "f. 2-4-5" at bounding box center [714, 327] width 1 height 9
radio input "true"
click at [781, 539] on button "Next" at bounding box center [714, 555] width 242 height 59
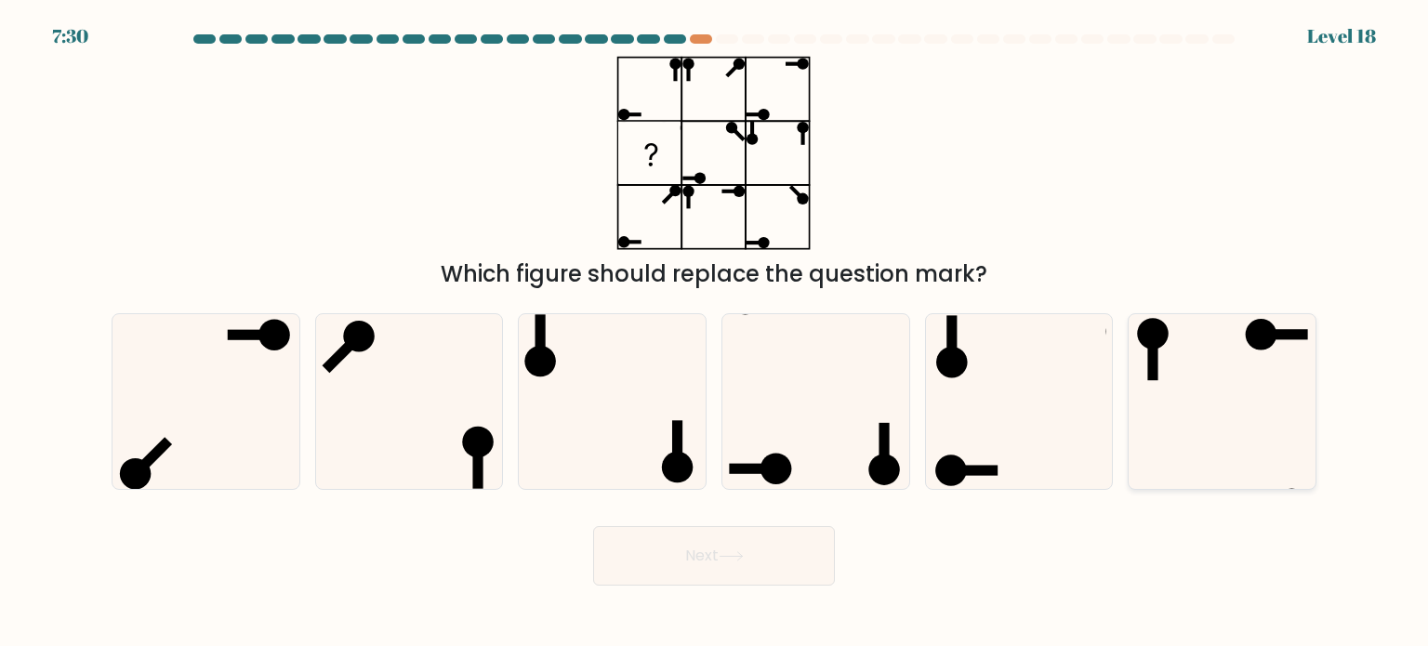
click at [1202, 356] on icon at bounding box center [1221, 401] width 175 height 175
click at [715, 333] on input "f." at bounding box center [714, 327] width 1 height 9
radio input "true"
click at [776, 546] on button "Next" at bounding box center [714, 555] width 242 height 59
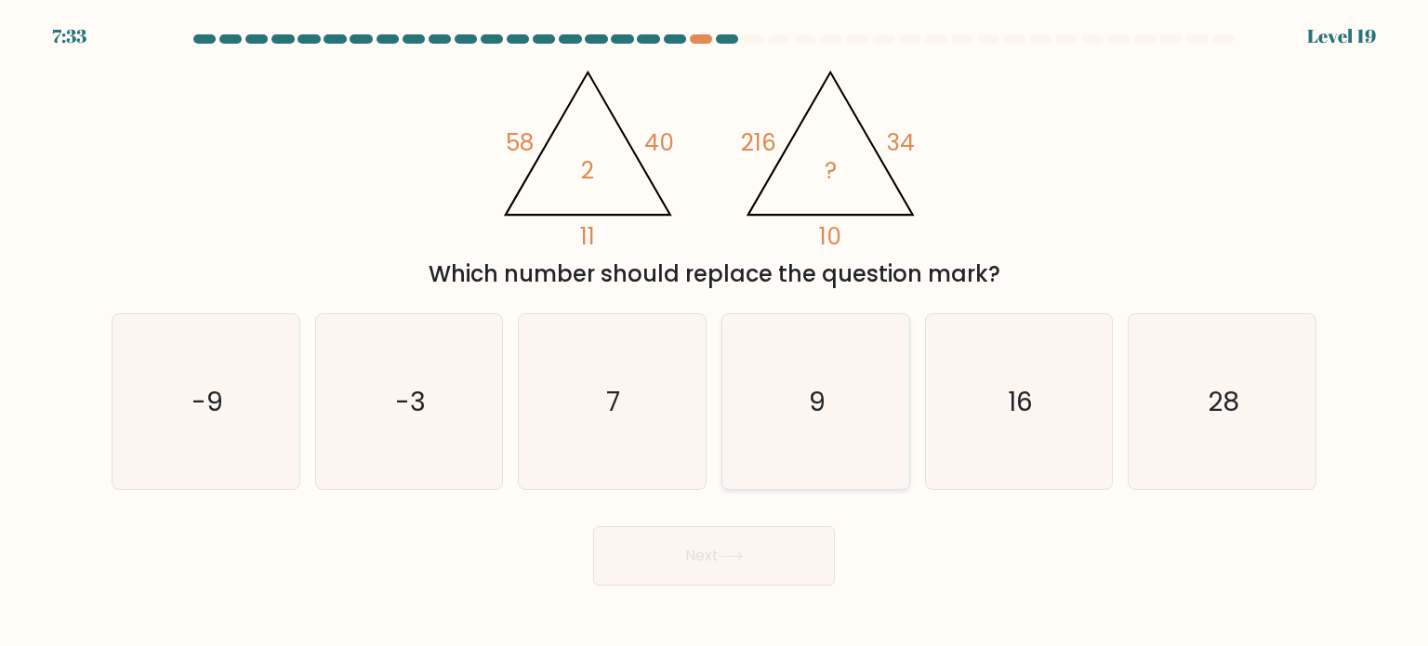
click at [836, 388] on icon "9" at bounding box center [815, 401] width 175 height 175
click at [715, 333] on input "d. 9" at bounding box center [714, 327] width 1 height 9
radio input "true"
click at [757, 553] on button "Next" at bounding box center [714, 555] width 242 height 59
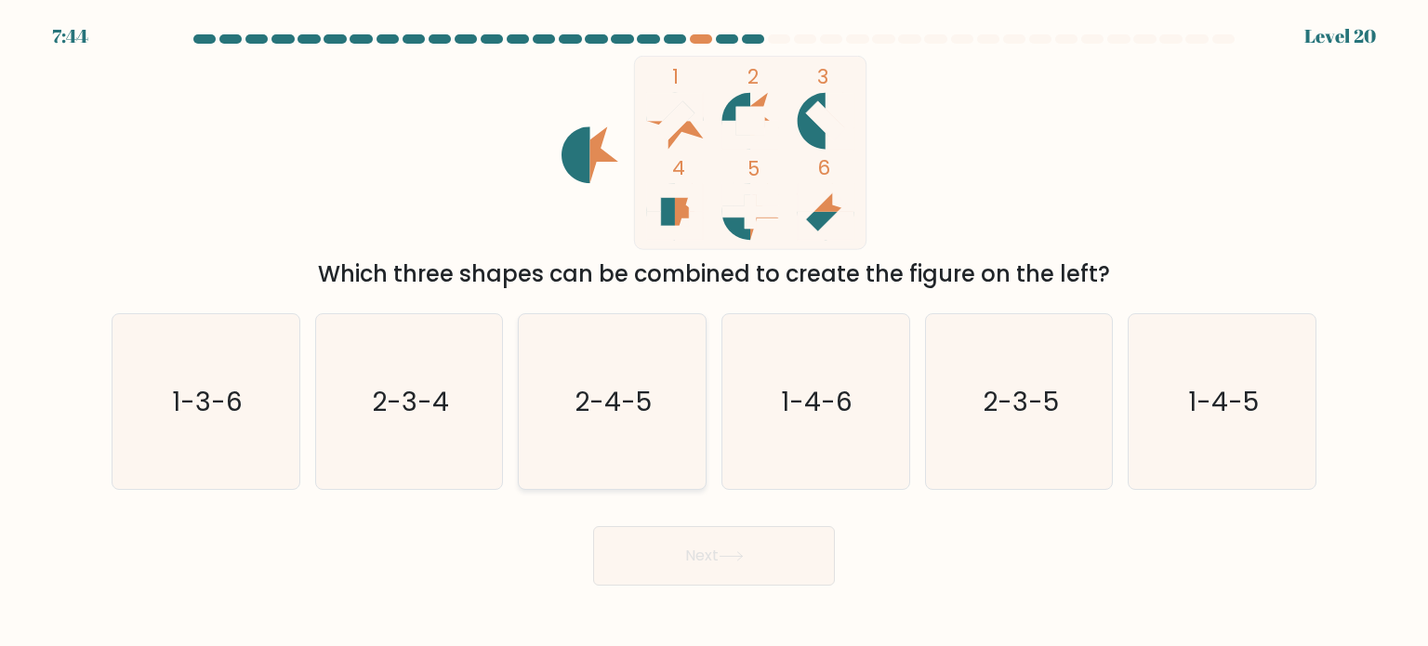
click at [626, 404] on text "2-4-5" at bounding box center [613, 400] width 77 height 37
click at [714, 333] on input "c. 2-4-5" at bounding box center [714, 327] width 1 height 9
radio input "true"
click at [244, 415] on icon "1-3-6" at bounding box center [205, 401] width 175 height 175
click at [714, 333] on input "a. 1-3-6" at bounding box center [714, 327] width 1 height 9
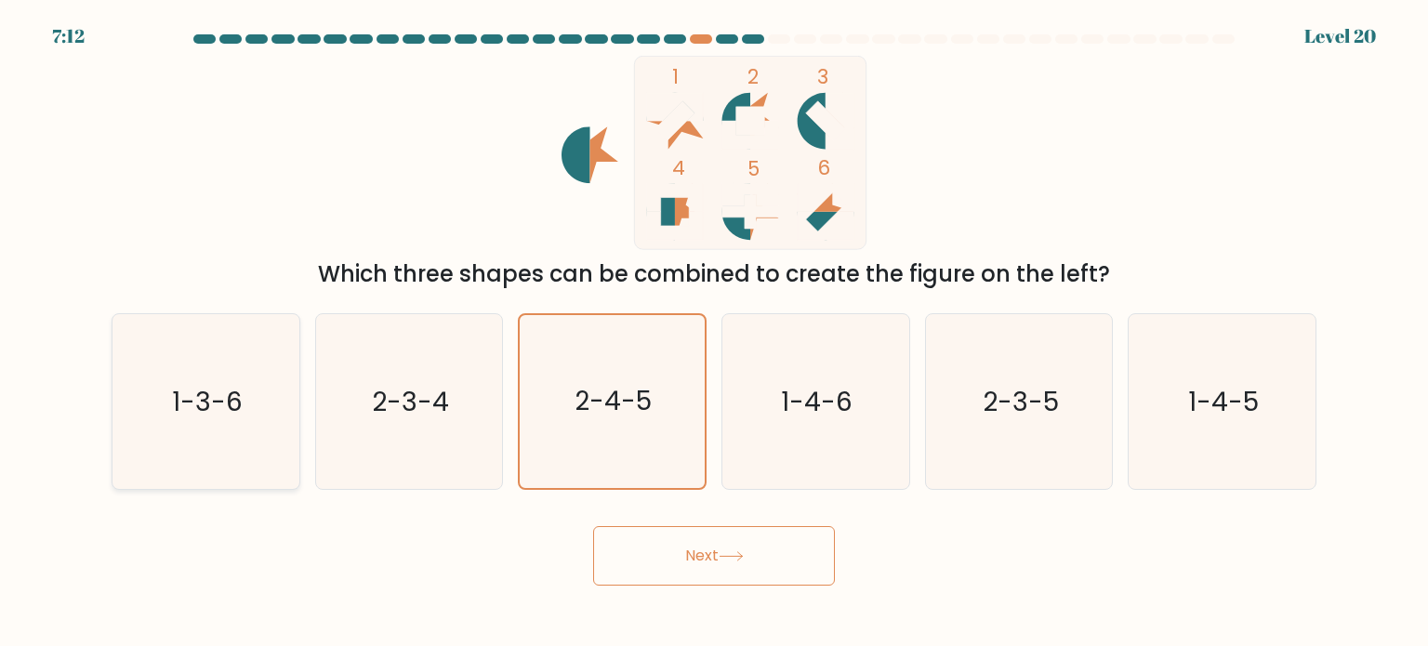
radio input "true"
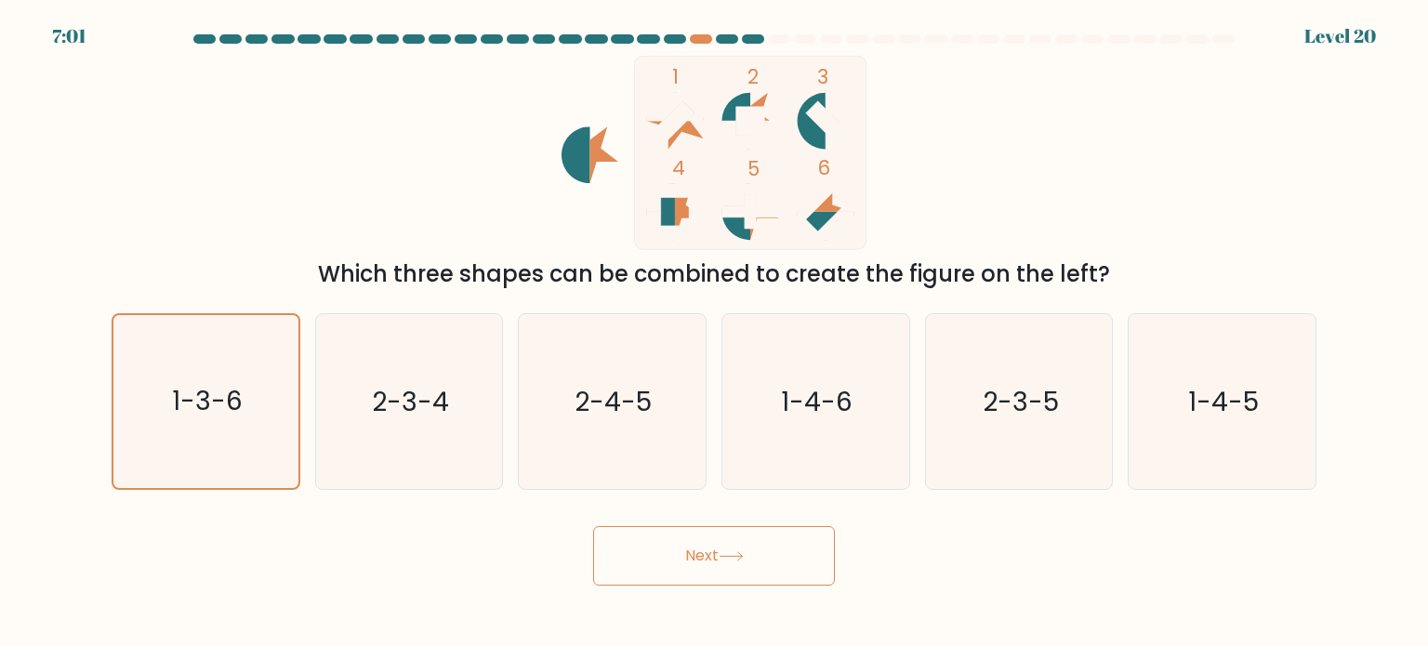
click at [683, 546] on button "Next" at bounding box center [714, 555] width 242 height 59
click at [730, 563] on button "Next" at bounding box center [714, 555] width 242 height 59
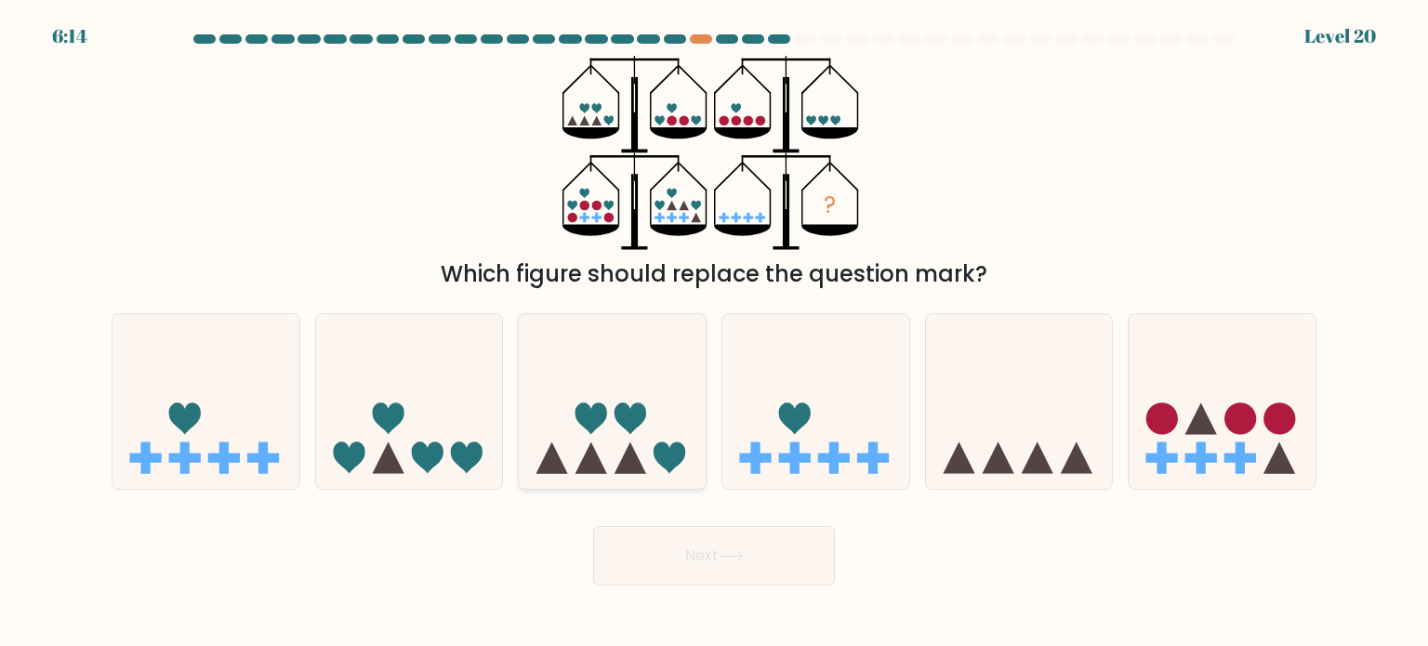
click at [664, 455] on icon at bounding box center [670, 457] width 32 height 32
click at [714, 333] on input "c." at bounding box center [714, 327] width 1 height 9
radio input "true"
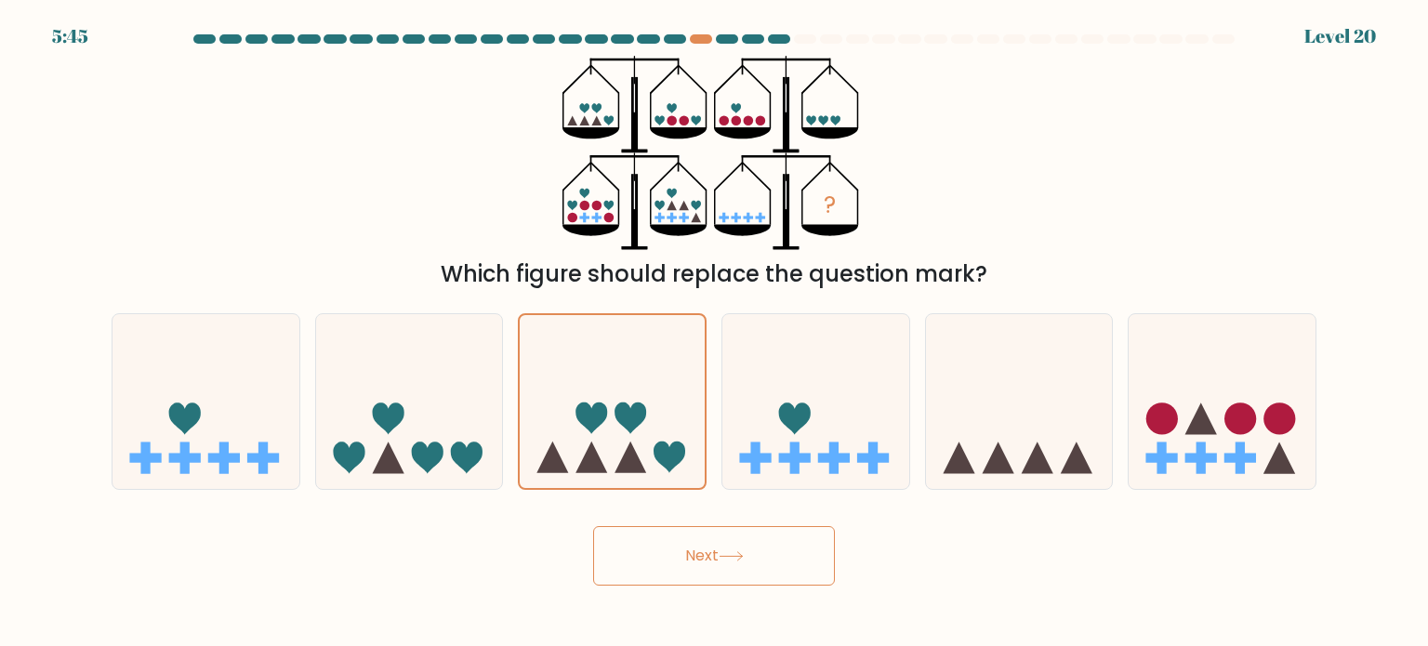
click at [706, 549] on button "Next" at bounding box center [714, 555] width 242 height 59
click at [737, 555] on icon at bounding box center [730, 556] width 25 height 10
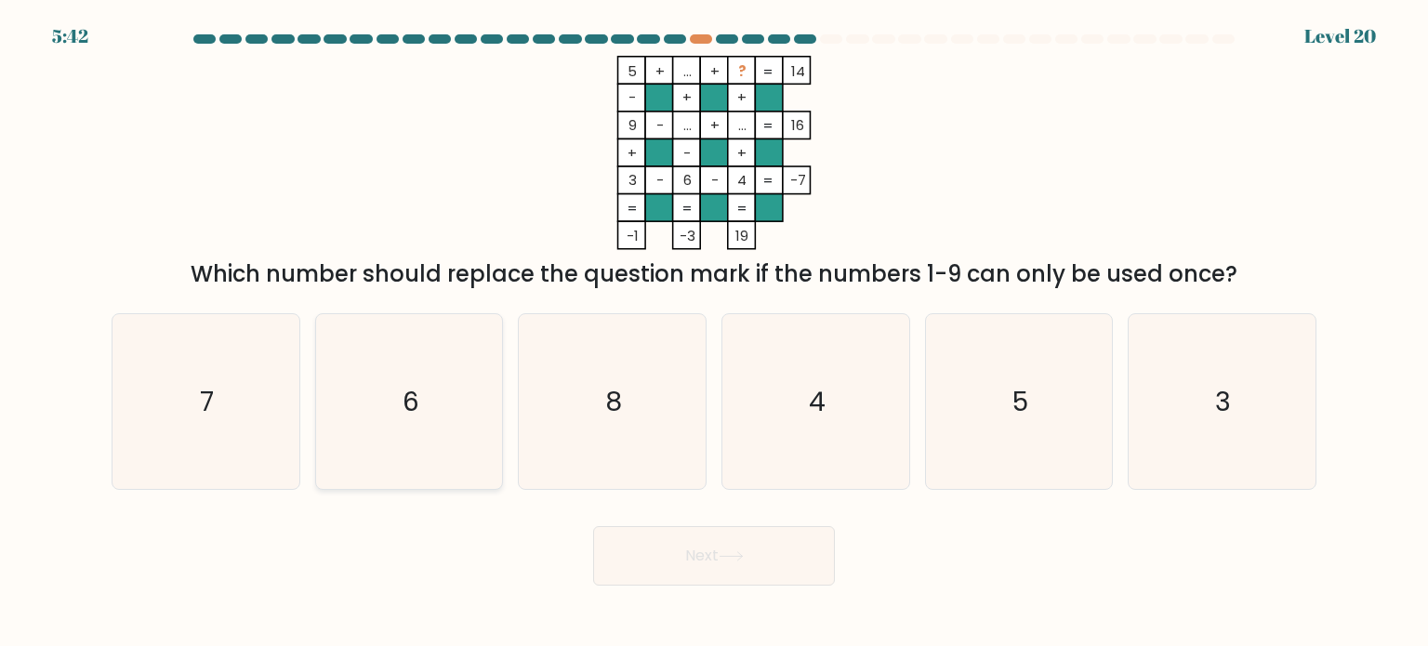
click at [454, 415] on icon "6" at bounding box center [409, 401] width 175 height 175
click at [714, 333] on input "b. 6" at bounding box center [714, 327] width 1 height 9
radio input "true"
click at [257, 396] on icon "7" at bounding box center [205, 401] width 175 height 175
click at [714, 333] on input "a. 7" at bounding box center [714, 327] width 1 height 9
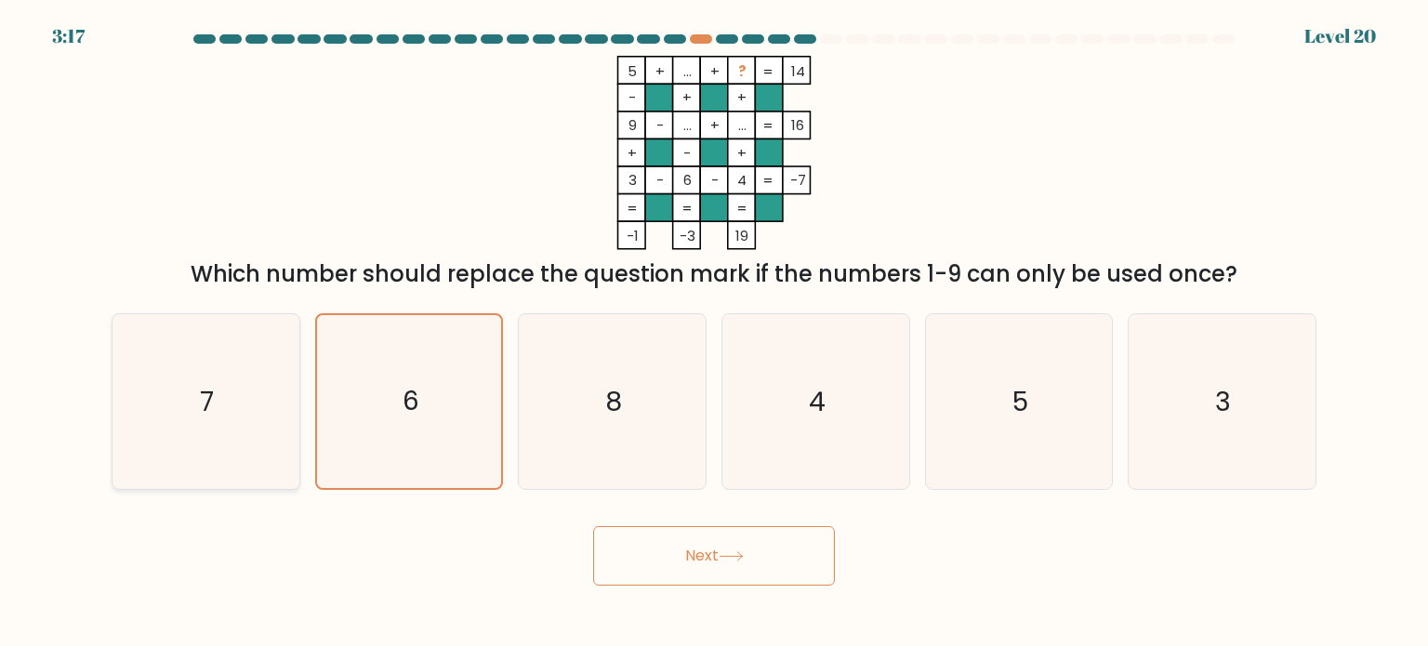
radio input "true"
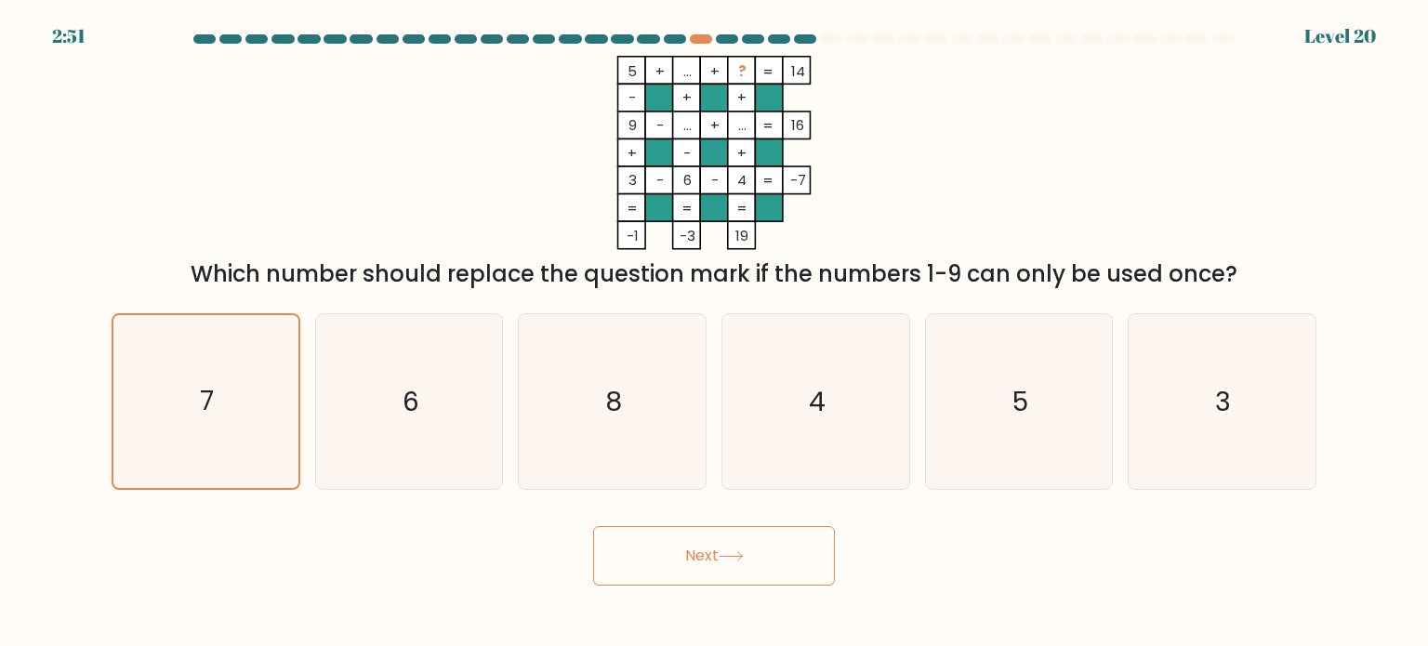
click at [682, 561] on button "Next" at bounding box center [714, 555] width 242 height 59
click at [705, 564] on button "Next" at bounding box center [714, 555] width 242 height 59
click at [742, 560] on icon at bounding box center [730, 556] width 22 height 8
drag, startPoint x: 610, startPoint y: 113, endPoint x: 512, endPoint y: 173, distance: 114.3
click at [512, 173] on icon "5 + ... + ? 14 - + + 9 - ... + ... 16 + - + 3 - 6 - 4 = -7 = = = = -1 -3 19 =" at bounding box center [714, 153] width 558 height 194
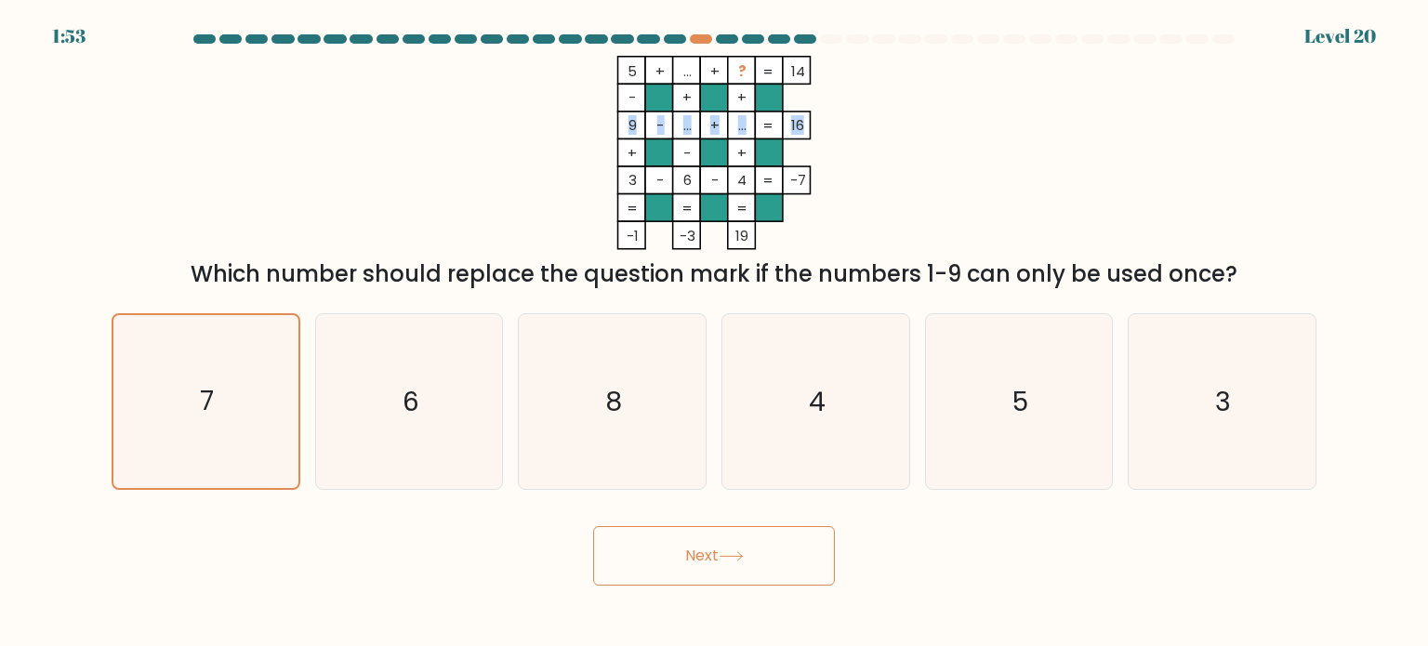
click at [512, 173] on icon "5 + ... + ? 14 - + + 9 - ... + ... 16 + - + 3 - 6 - 4 = -7 = = = = -1 -3 19 =" at bounding box center [714, 153] width 558 height 194
click at [718, 551] on button "Next" at bounding box center [714, 555] width 242 height 59
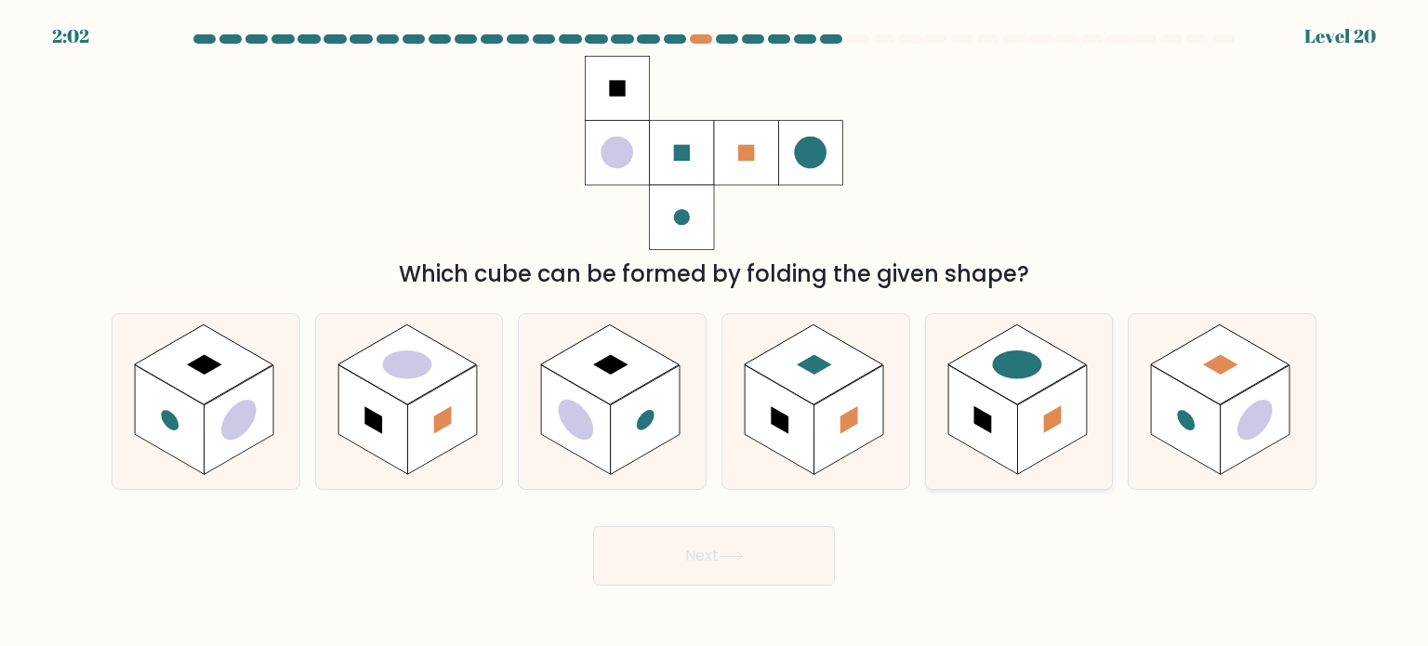
click at [1041, 382] on rect at bounding box center [1016, 364] width 138 height 80
click at [715, 333] on input "e." at bounding box center [714, 327] width 1 height 9
radio input "true"
click at [770, 552] on button "Next" at bounding box center [714, 555] width 242 height 59
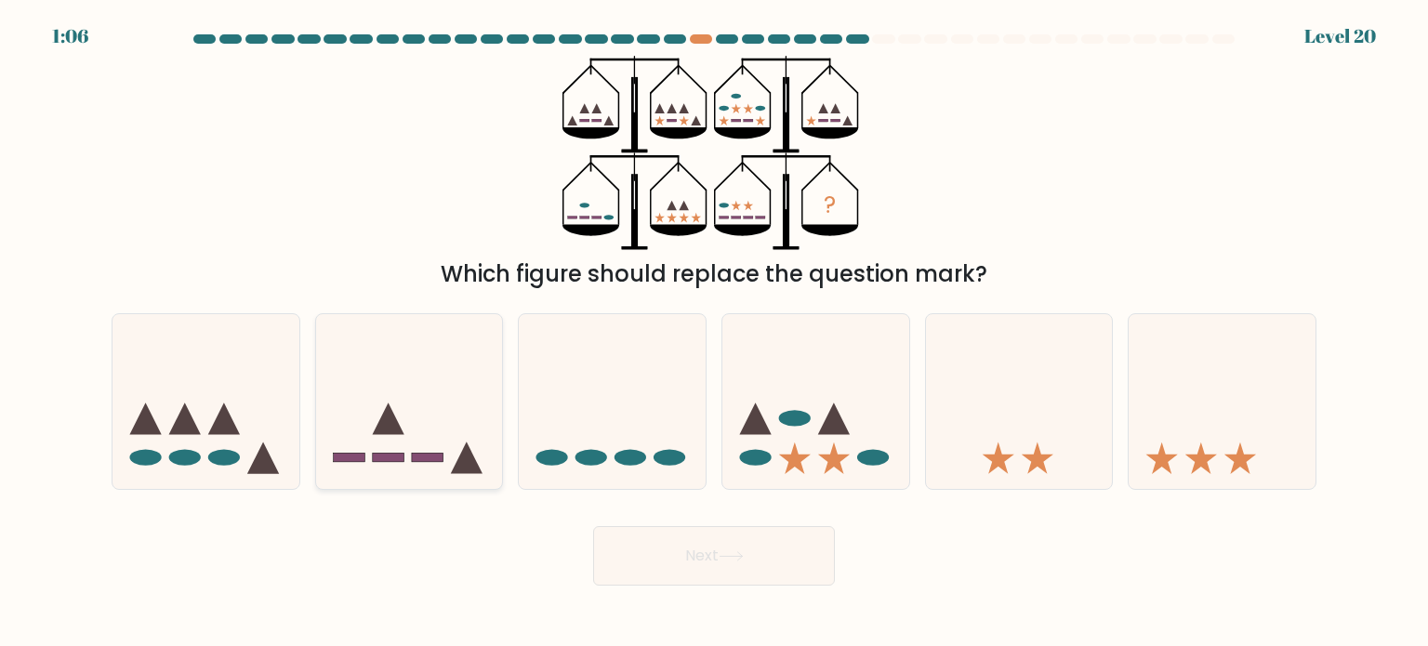
click at [431, 448] on icon at bounding box center [409, 401] width 187 height 154
click at [714, 333] on input "b." at bounding box center [714, 327] width 1 height 9
radio input "true"
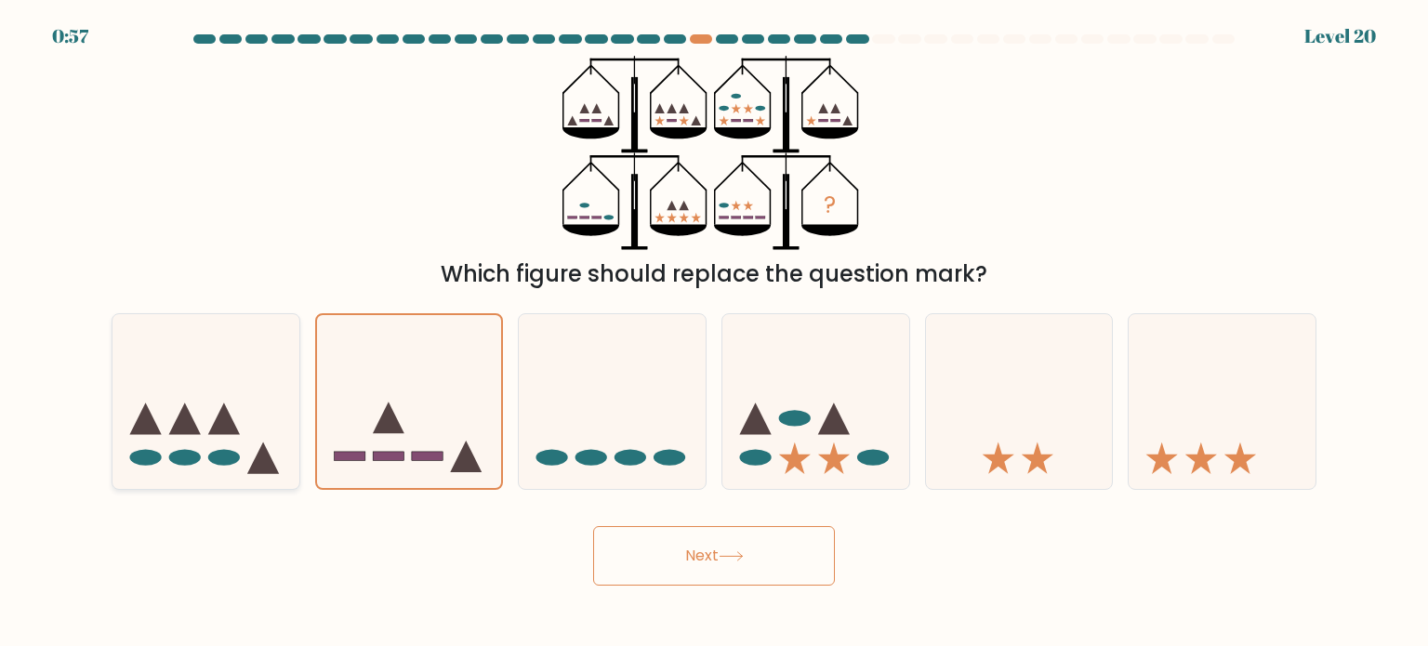
click at [251, 423] on icon at bounding box center [205, 401] width 187 height 154
click at [714, 333] on input "a." at bounding box center [714, 327] width 1 height 9
radio input "true"
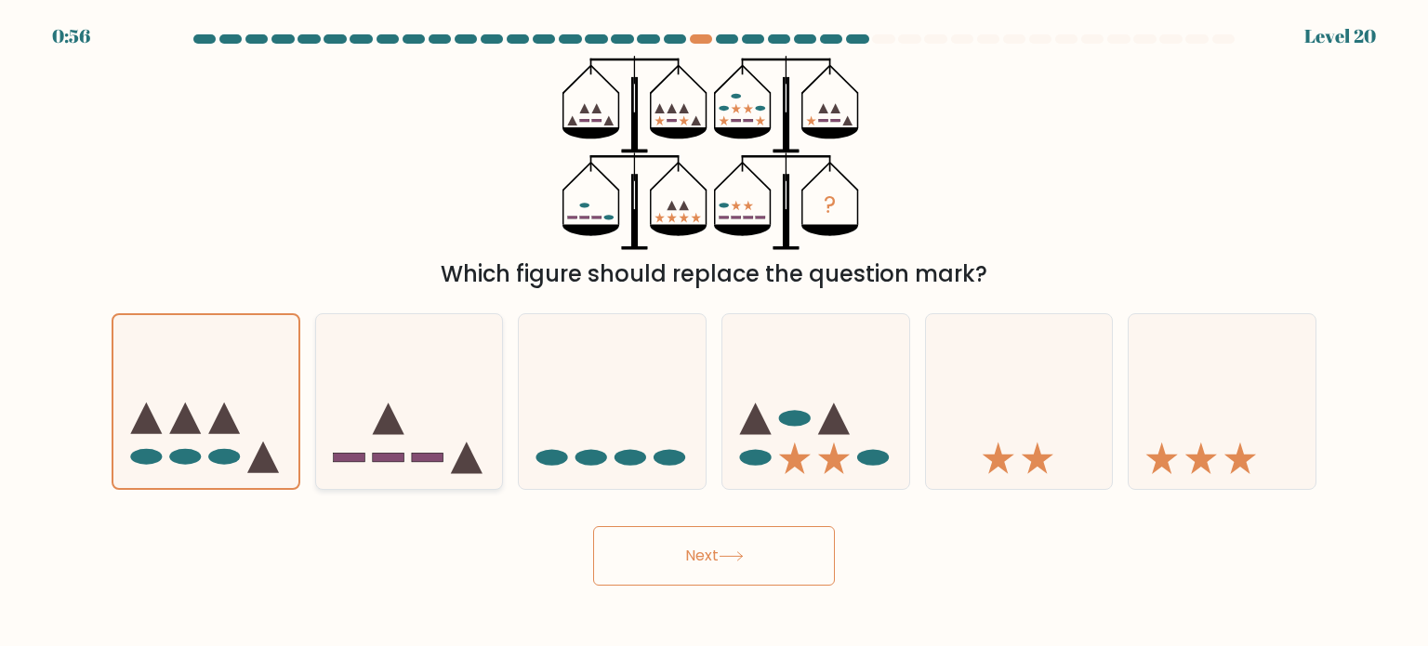
click at [363, 425] on icon at bounding box center [409, 401] width 187 height 154
click at [714, 333] on input "b." at bounding box center [714, 327] width 1 height 9
radio input "true"
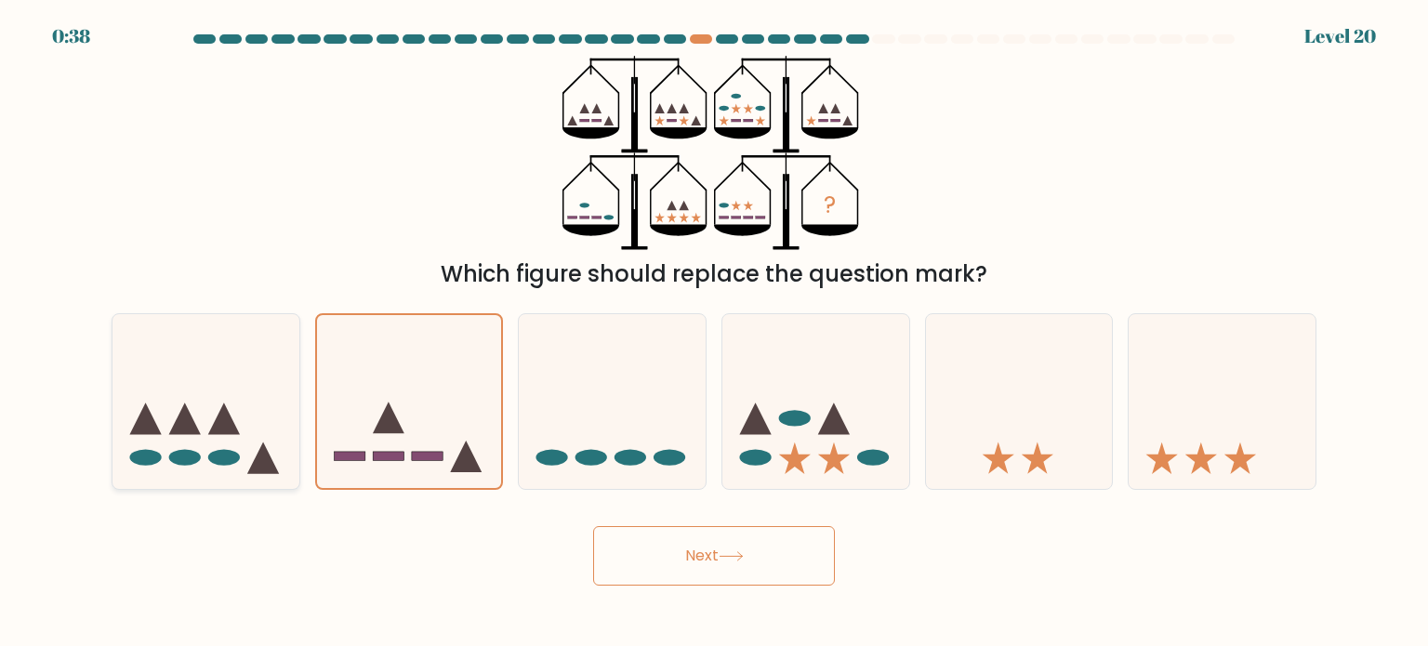
click at [256, 426] on icon at bounding box center [205, 401] width 187 height 154
click at [714, 333] on input "a." at bounding box center [714, 327] width 1 height 9
radio input "true"
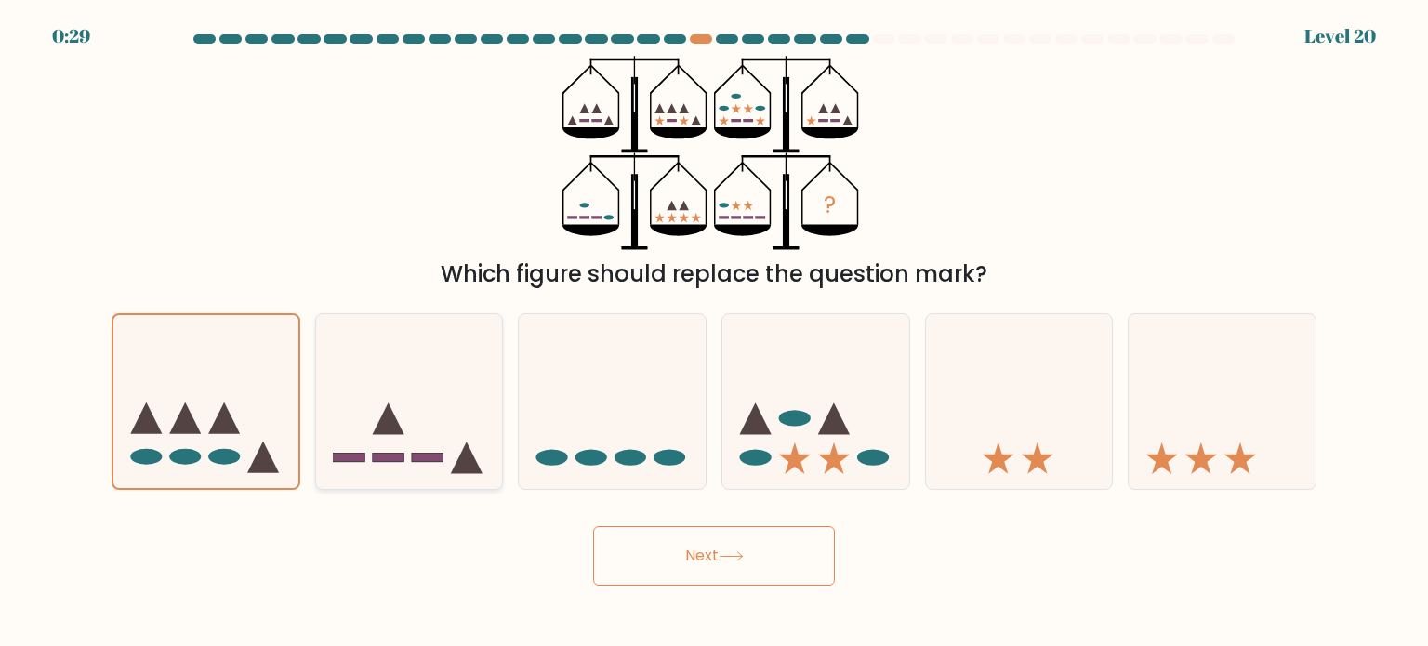
click at [448, 446] on icon at bounding box center [409, 401] width 187 height 154
click at [714, 333] on input "b." at bounding box center [714, 327] width 1 height 9
radio input "true"
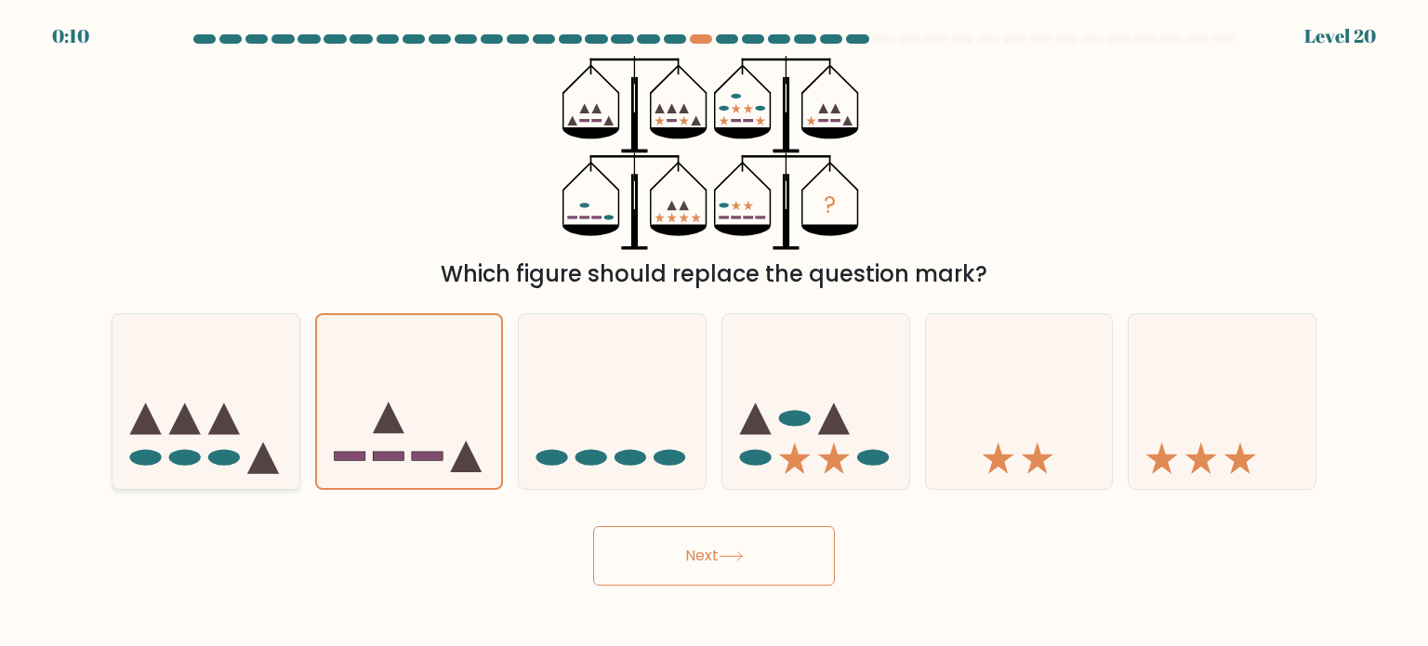
click at [223, 419] on icon at bounding box center [224, 418] width 32 height 32
click at [714, 333] on input "a." at bounding box center [714, 327] width 1 height 9
radio input "true"
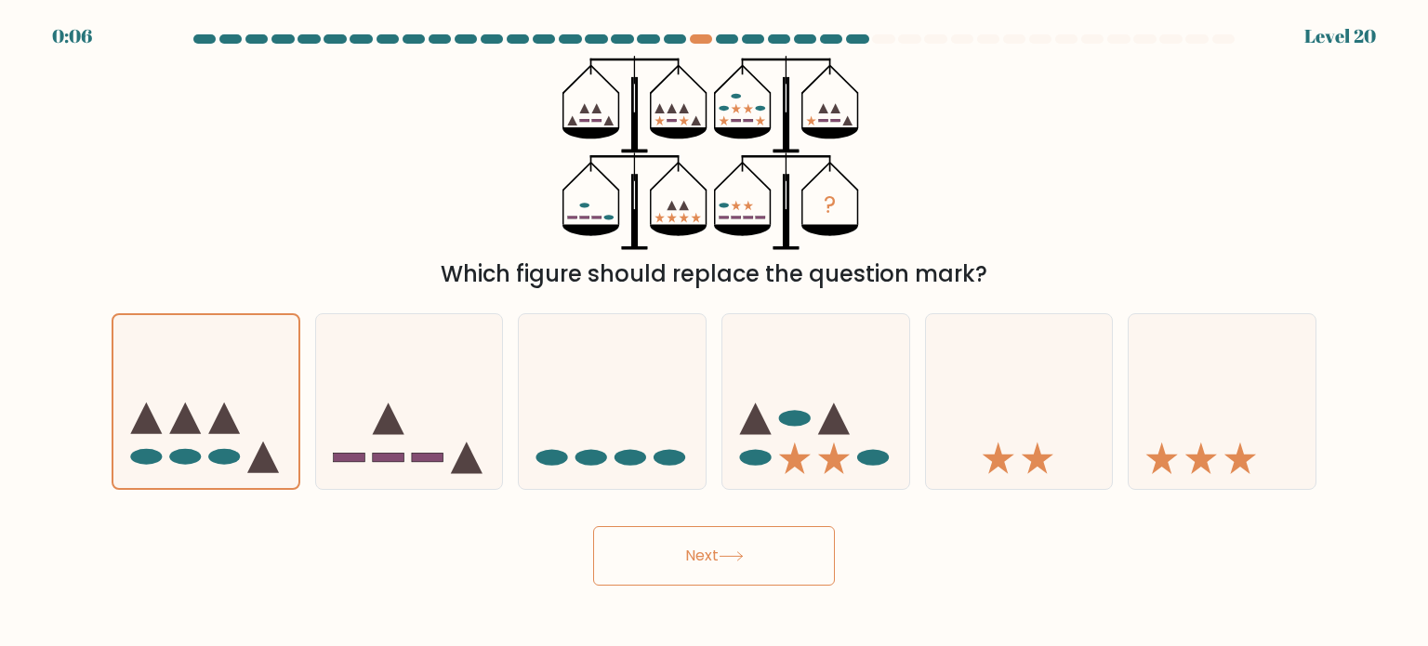
click at [696, 573] on button "Next" at bounding box center [714, 555] width 242 height 59
